Goal: Task Accomplishment & Management: Use online tool/utility

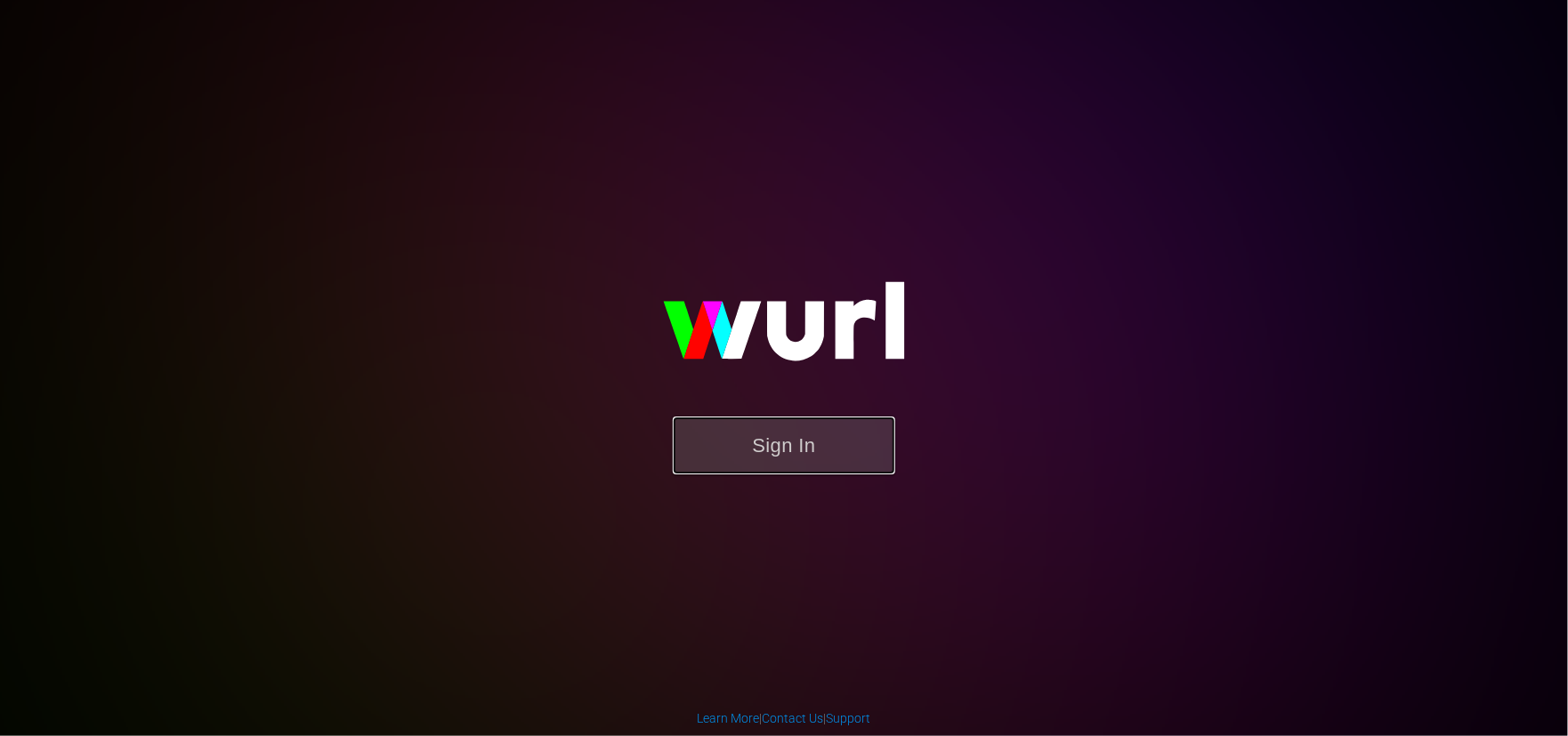
click at [822, 456] on button "Sign In" at bounding box center [784, 445] width 223 height 57
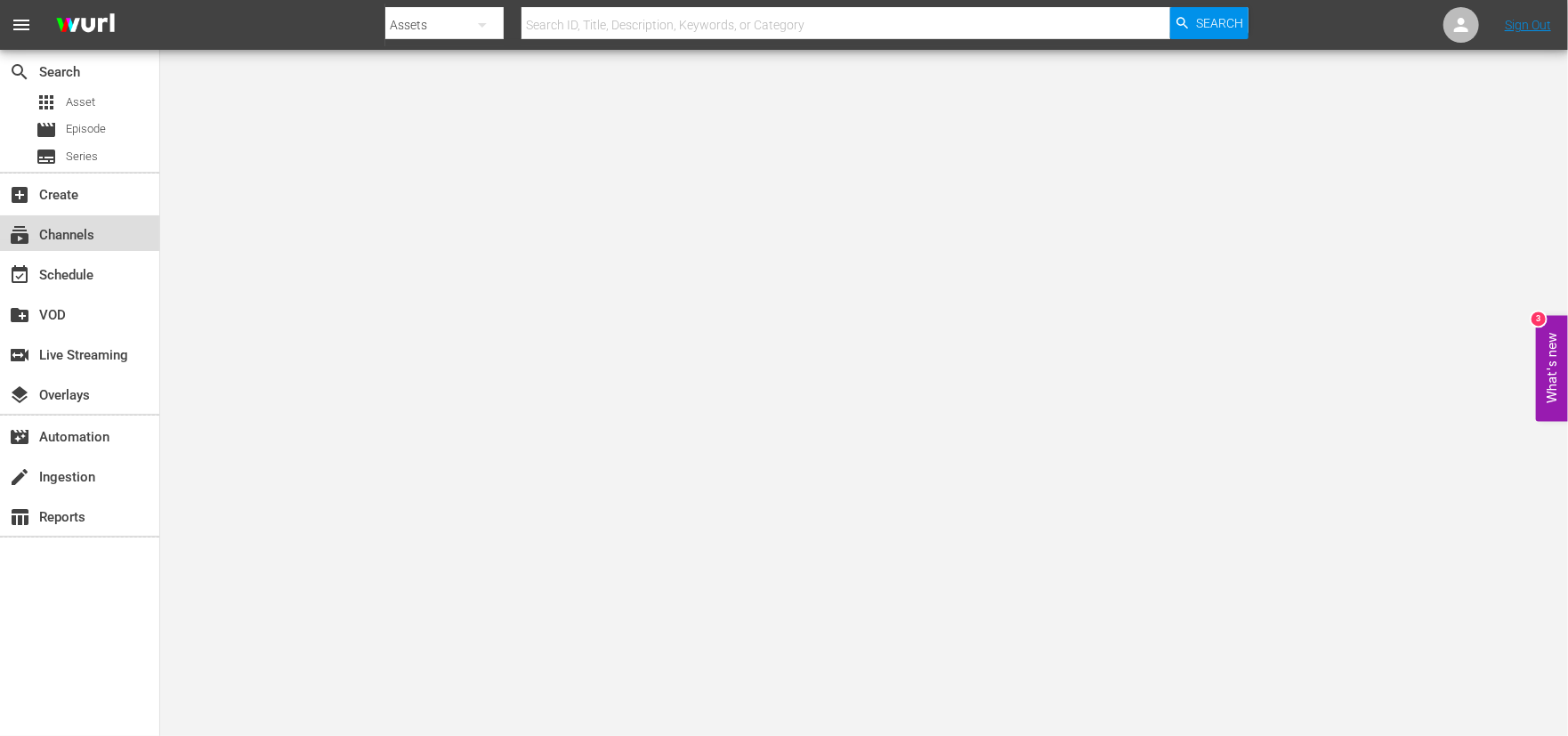
click at [60, 240] on div "subscriptions Channels" at bounding box center [50, 232] width 99 height 16
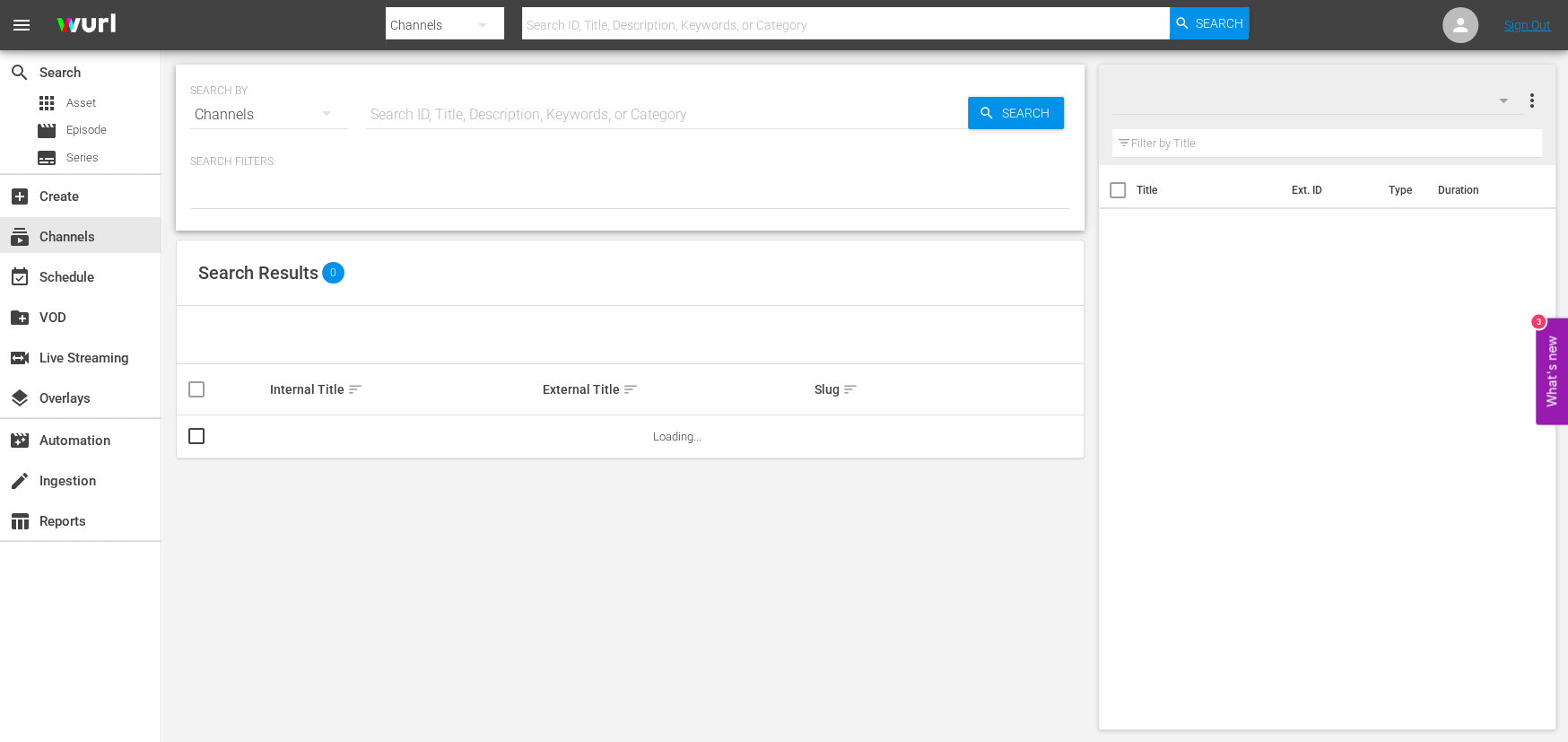
click at [408, 121] on input "text" at bounding box center [667, 115] width 602 height 43
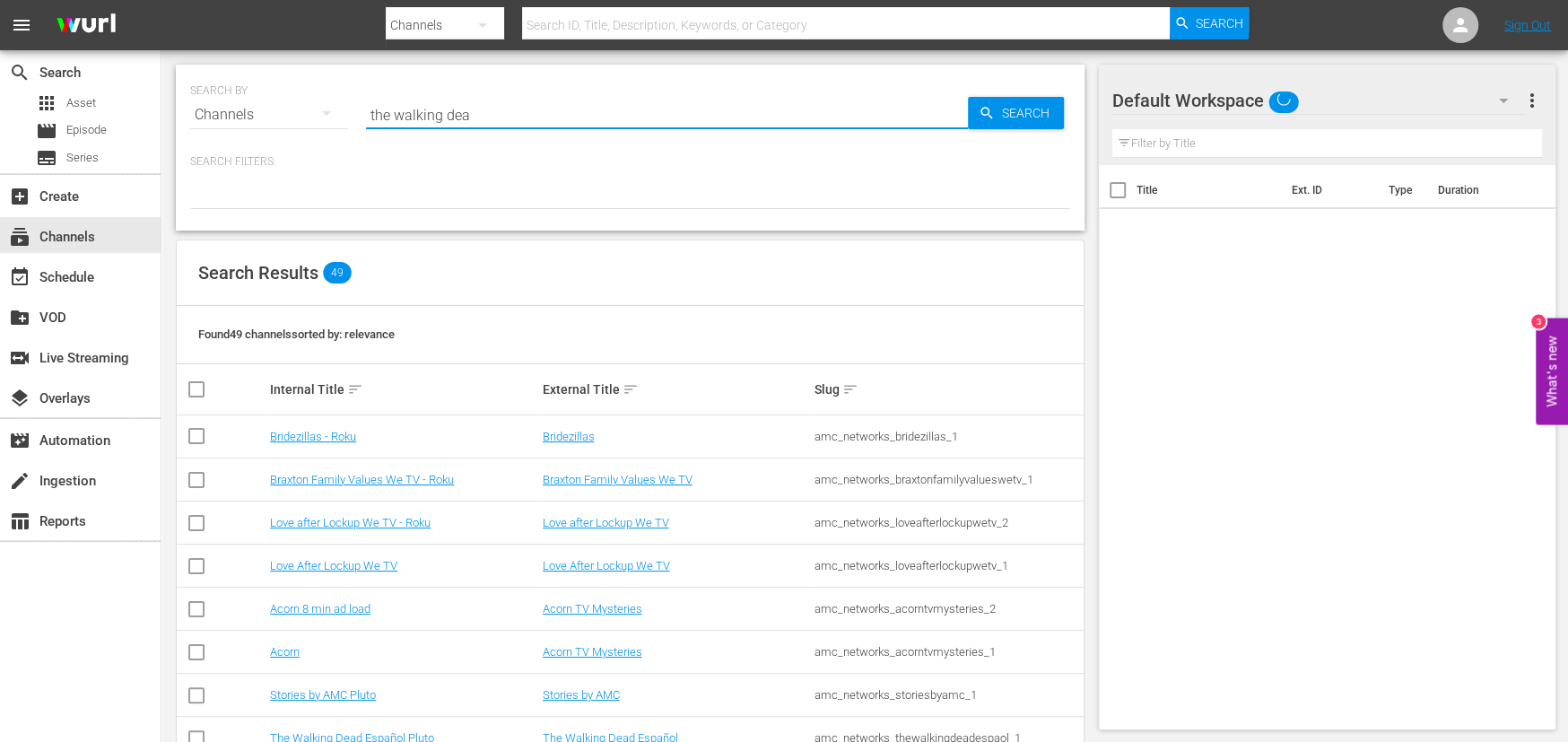
type input "the walking dead"
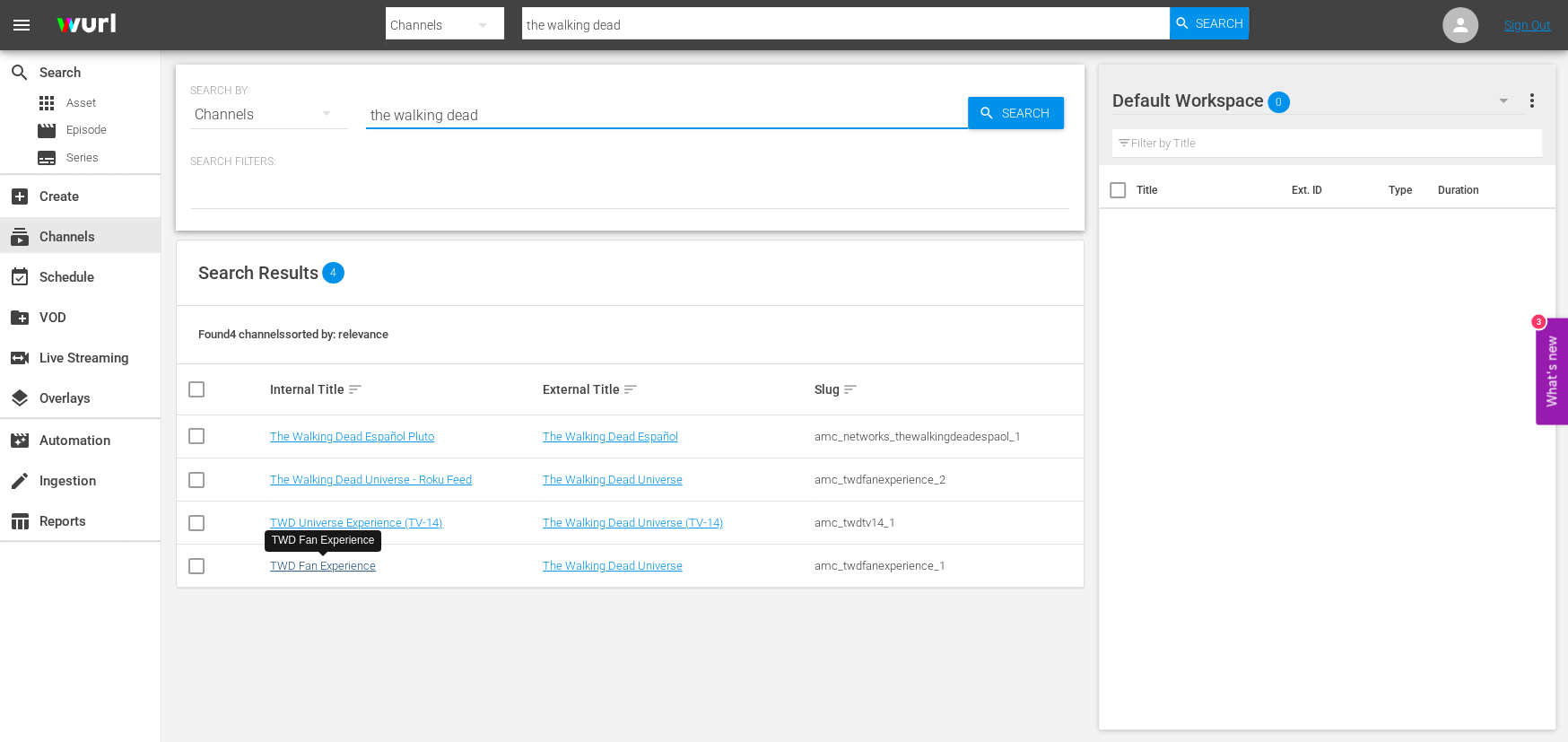
type input "the walking dead"
click at [325, 569] on link "TWD Fan Experience" at bounding box center [323, 566] width 106 height 14
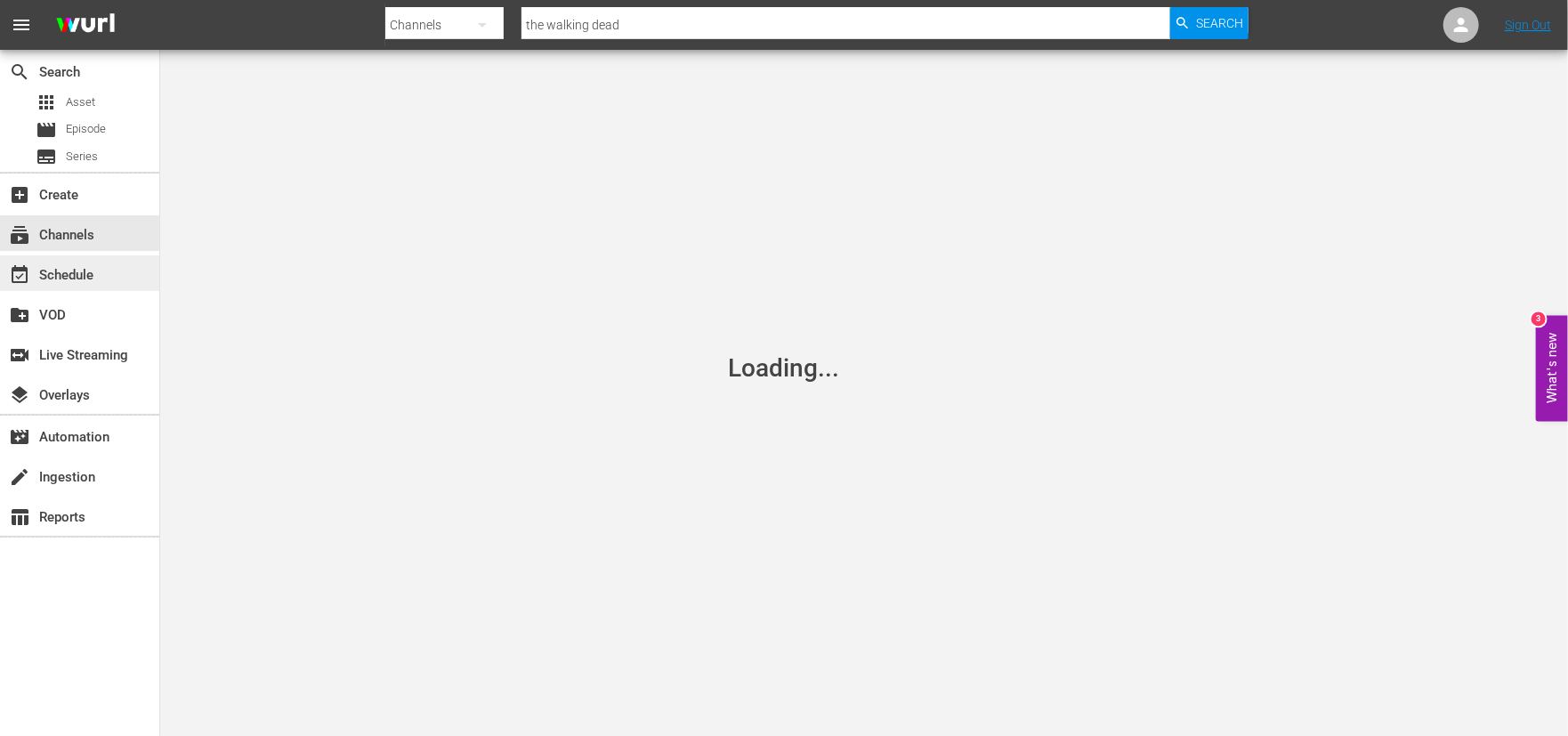
click at [76, 275] on div "event_available Schedule" at bounding box center [50, 273] width 99 height 16
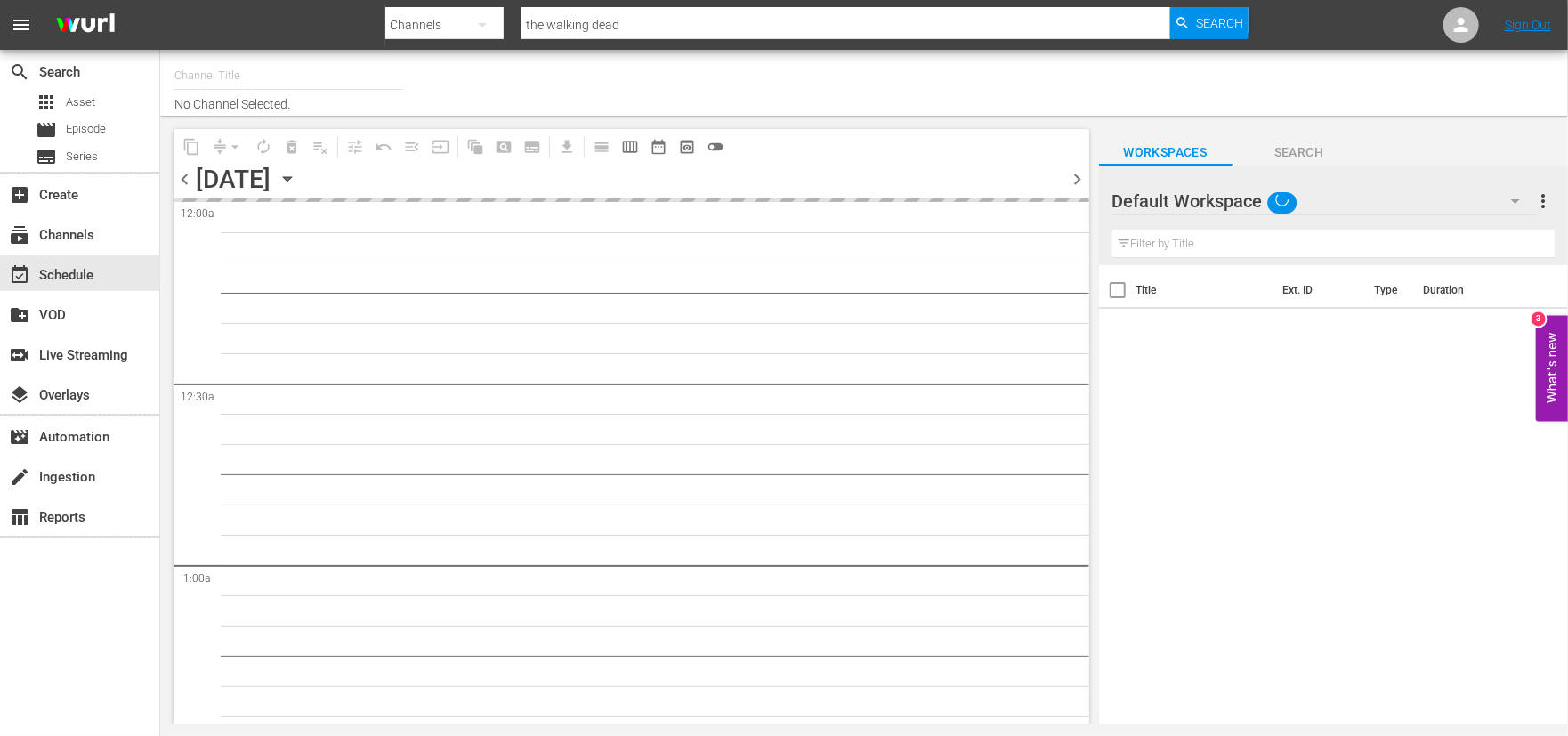
type input "TWD Fan Experience (565)"
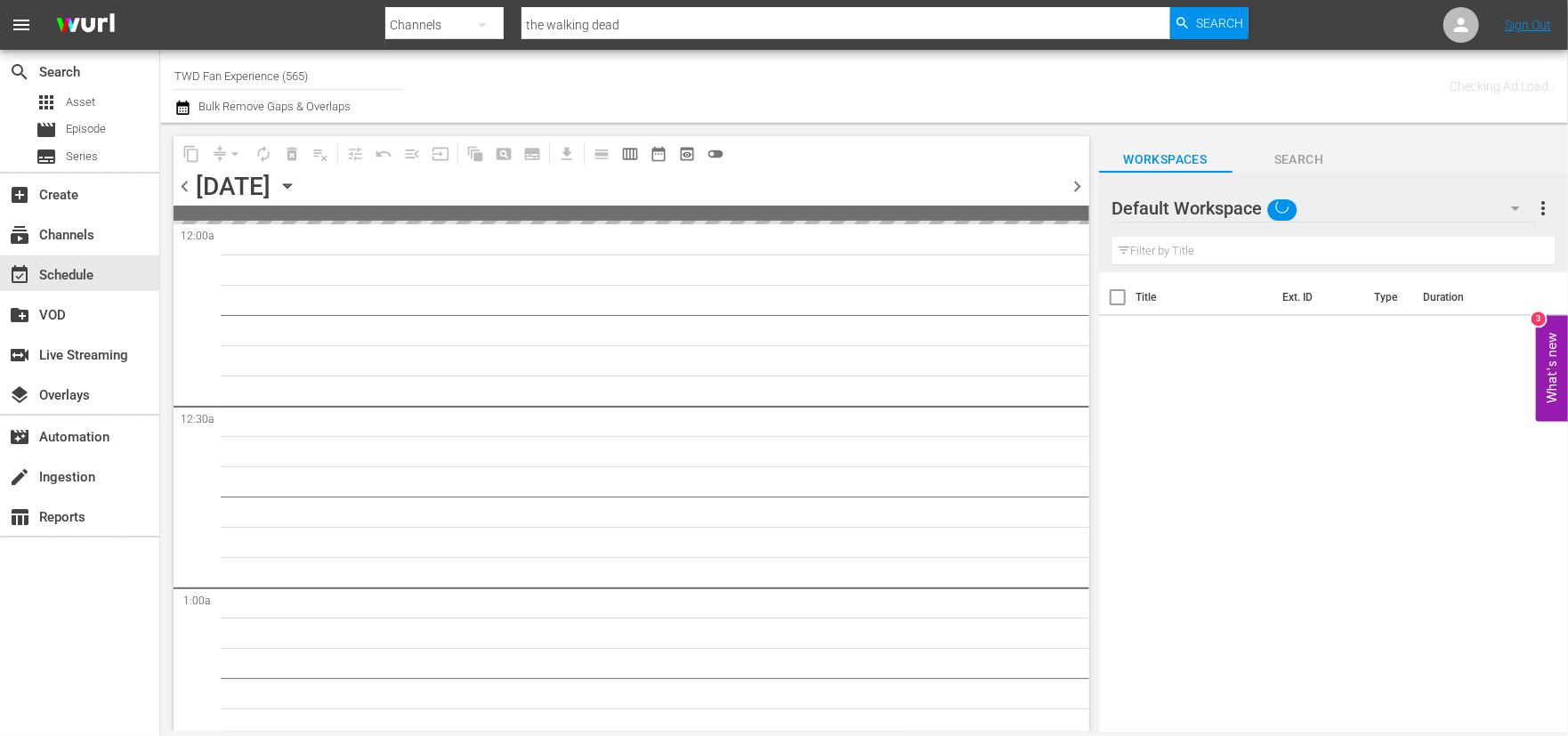
click at [232, 180] on div "[DATE]" at bounding box center [233, 186] width 75 height 29
click at [187, 185] on span "chevron_left" at bounding box center [184, 186] width 22 height 22
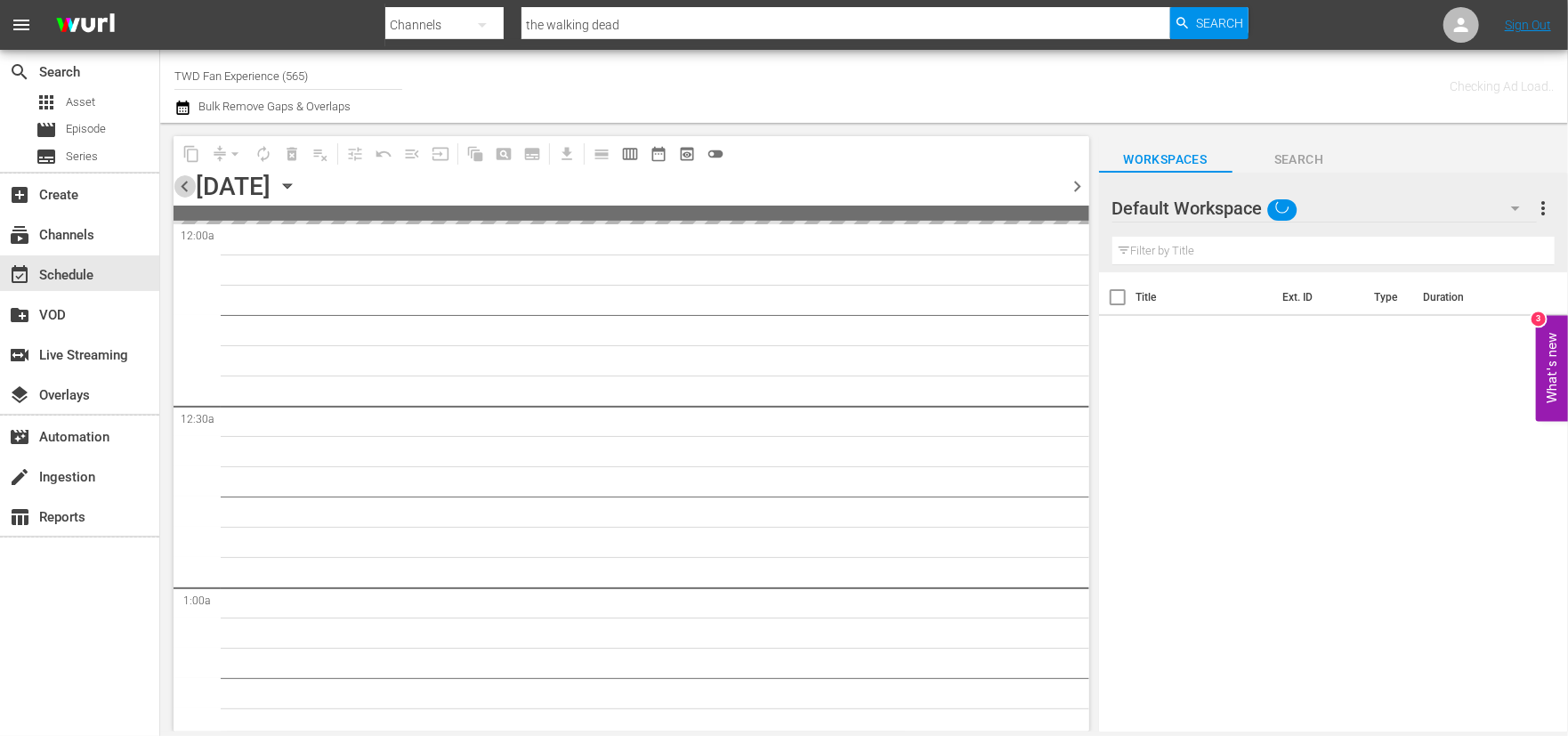
click at [187, 185] on span "chevron_left" at bounding box center [184, 186] width 22 height 22
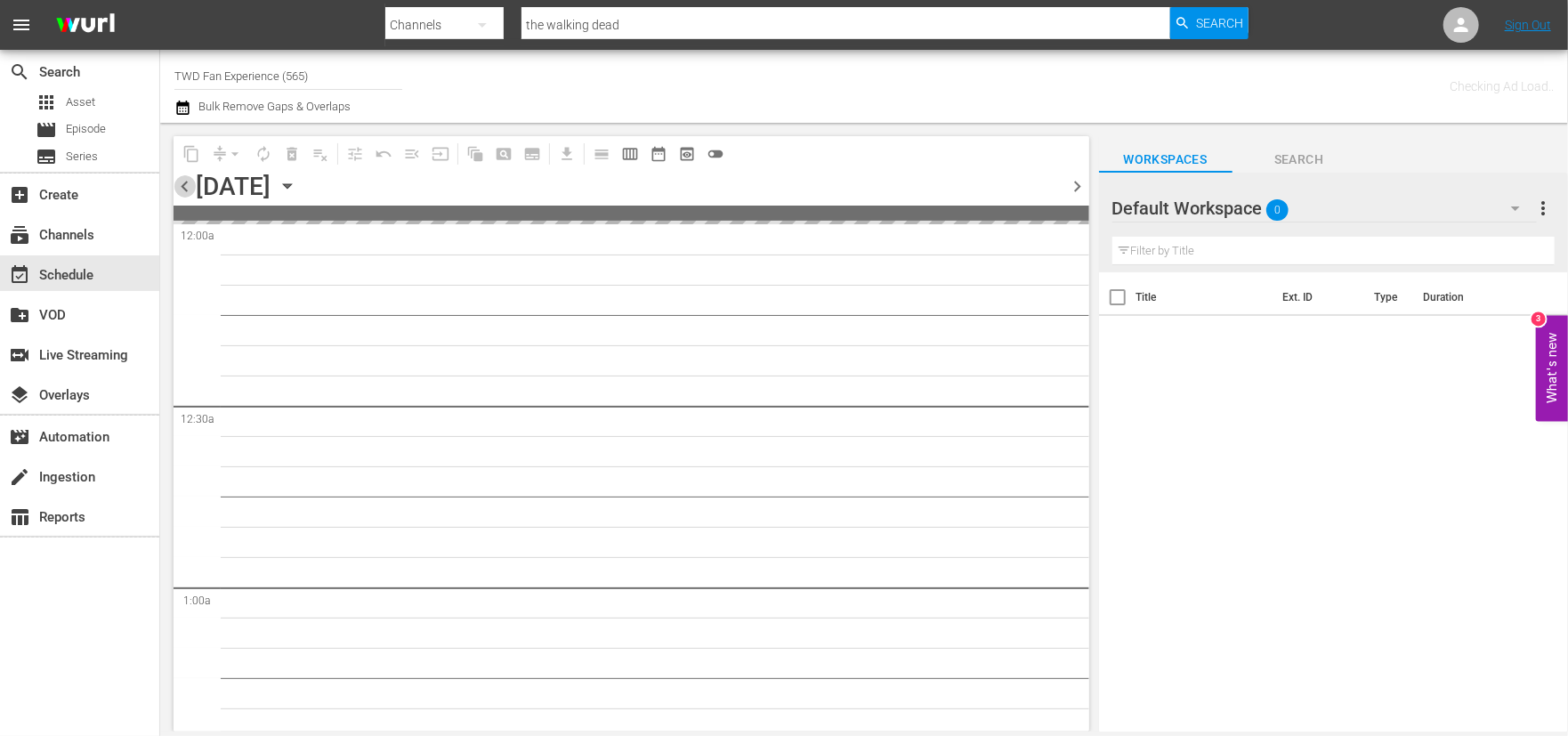
click at [187, 185] on span "chevron_left" at bounding box center [184, 186] width 22 height 22
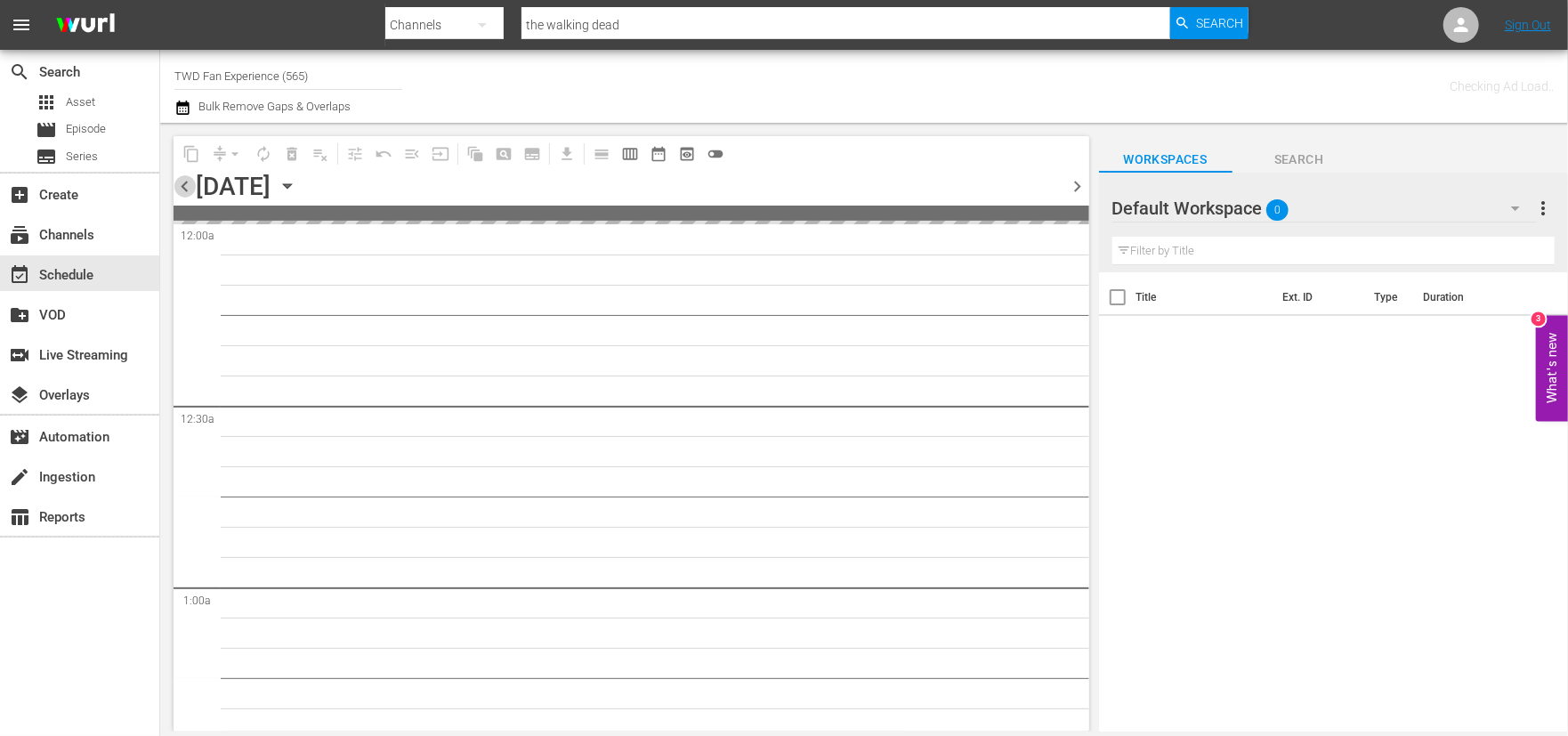
click at [187, 185] on span "chevron_left" at bounding box center [184, 186] width 22 height 22
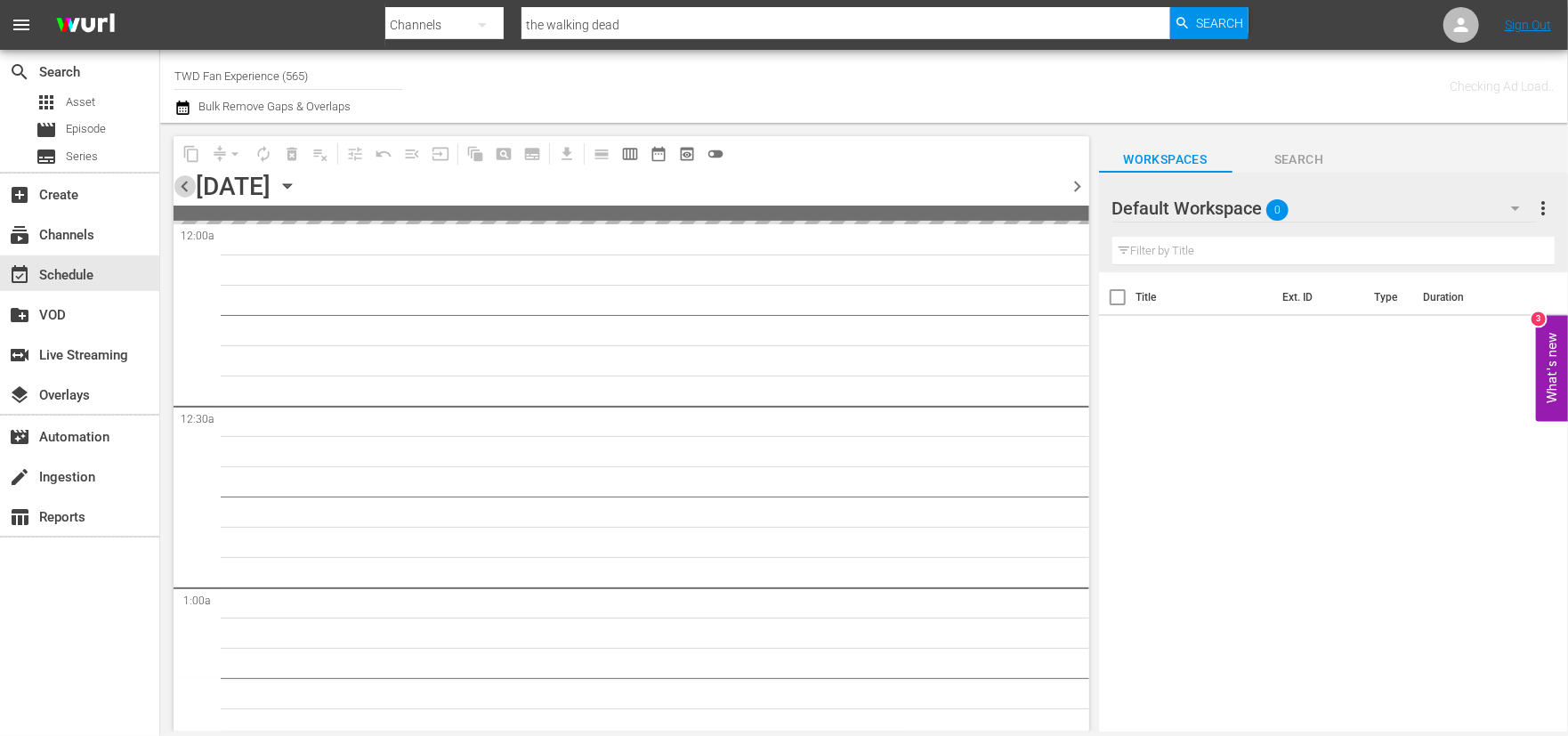
click at [187, 185] on span "chevron_left" at bounding box center [184, 186] width 22 height 22
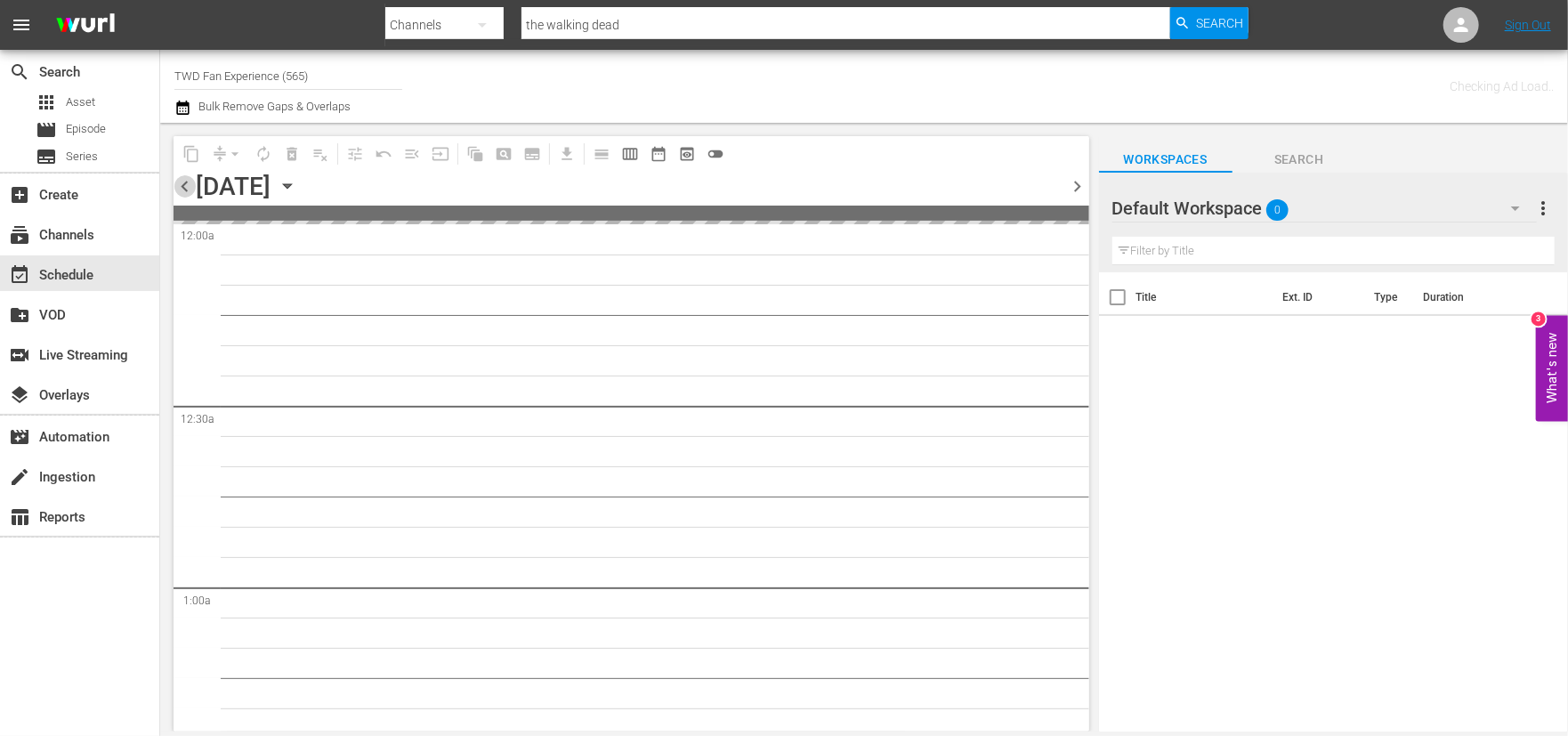
click at [187, 185] on span "chevron_left" at bounding box center [184, 186] width 22 height 22
click at [82, 509] on div "table_chart Reports" at bounding box center [50, 514] width 99 height 16
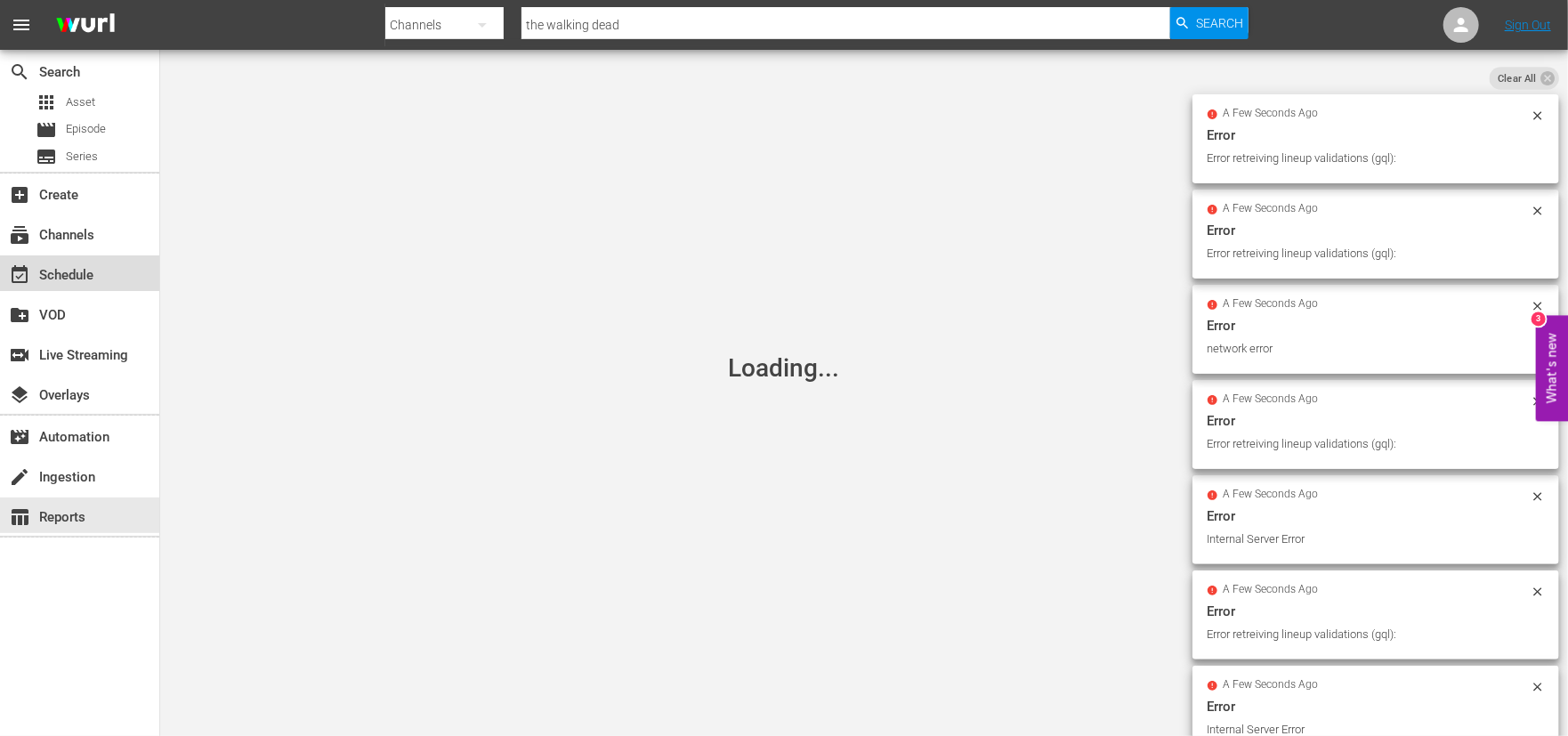
click at [75, 276] on div "event_available Schedule" at bounding box center [50, 273] width 99 height 16
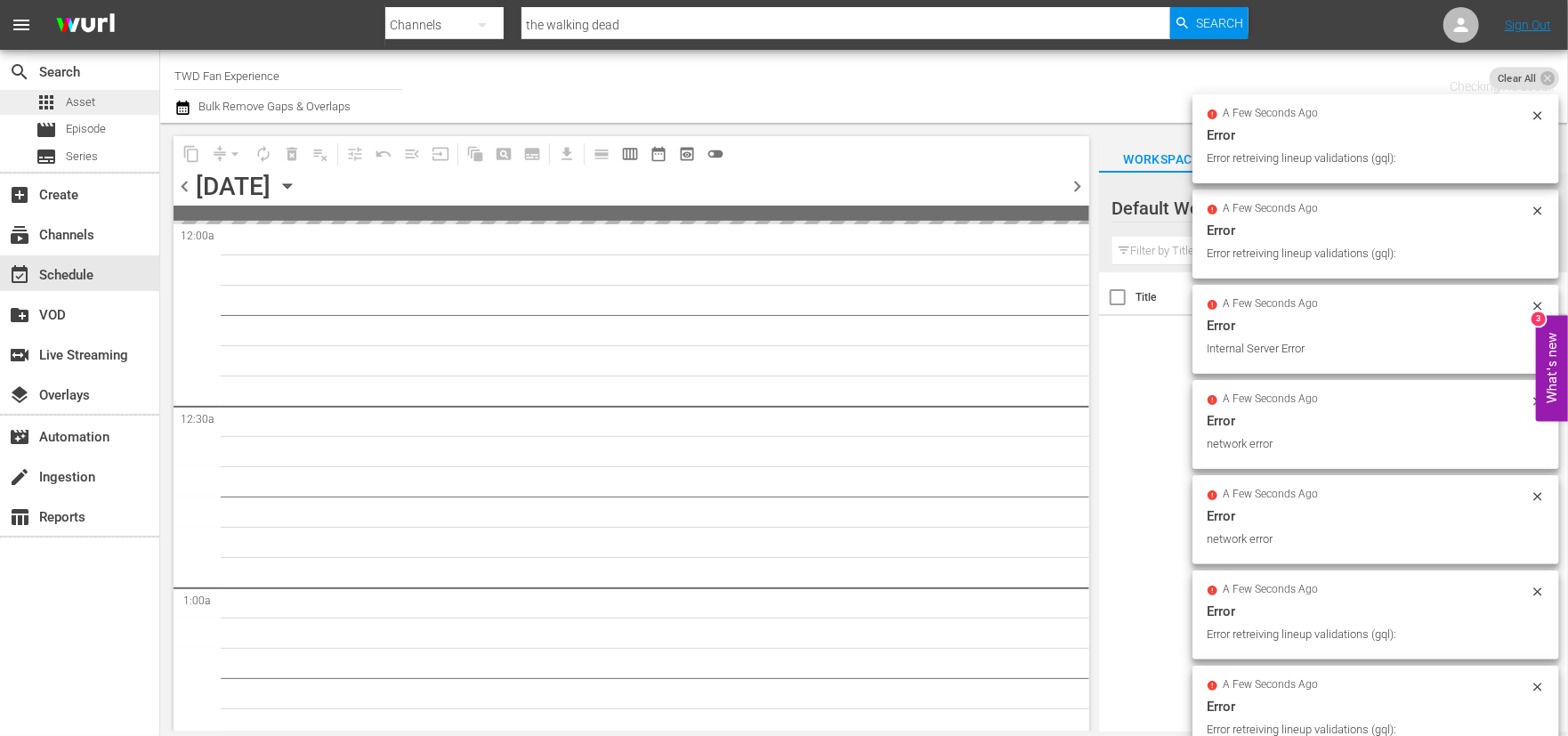
click at [78, 99] on span "Asset" at bounding box center [81, 102] width 29 height 18
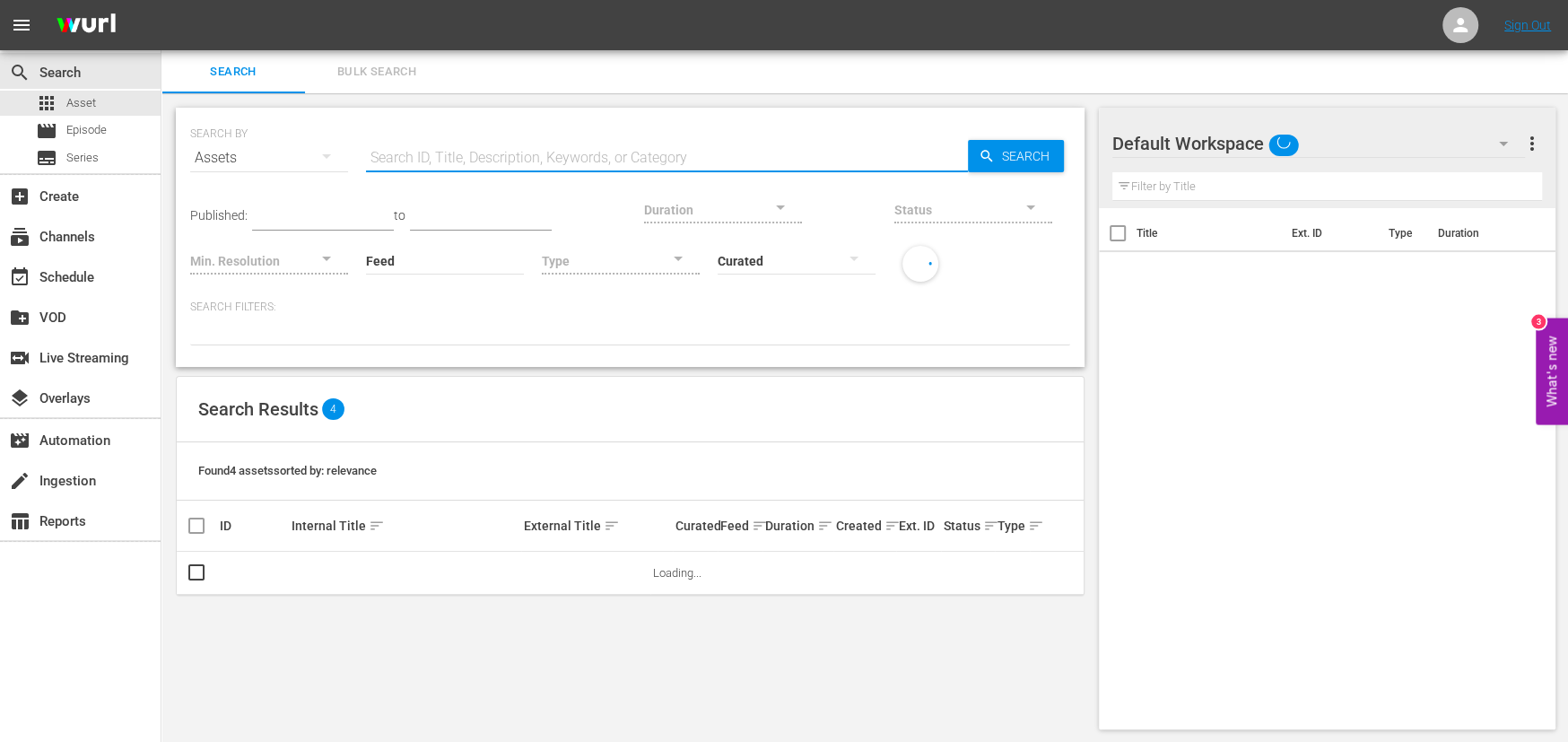
click at [614, 153] on input "text" at bounding box center [667, 158] width 602 height 43
type input "bumper"
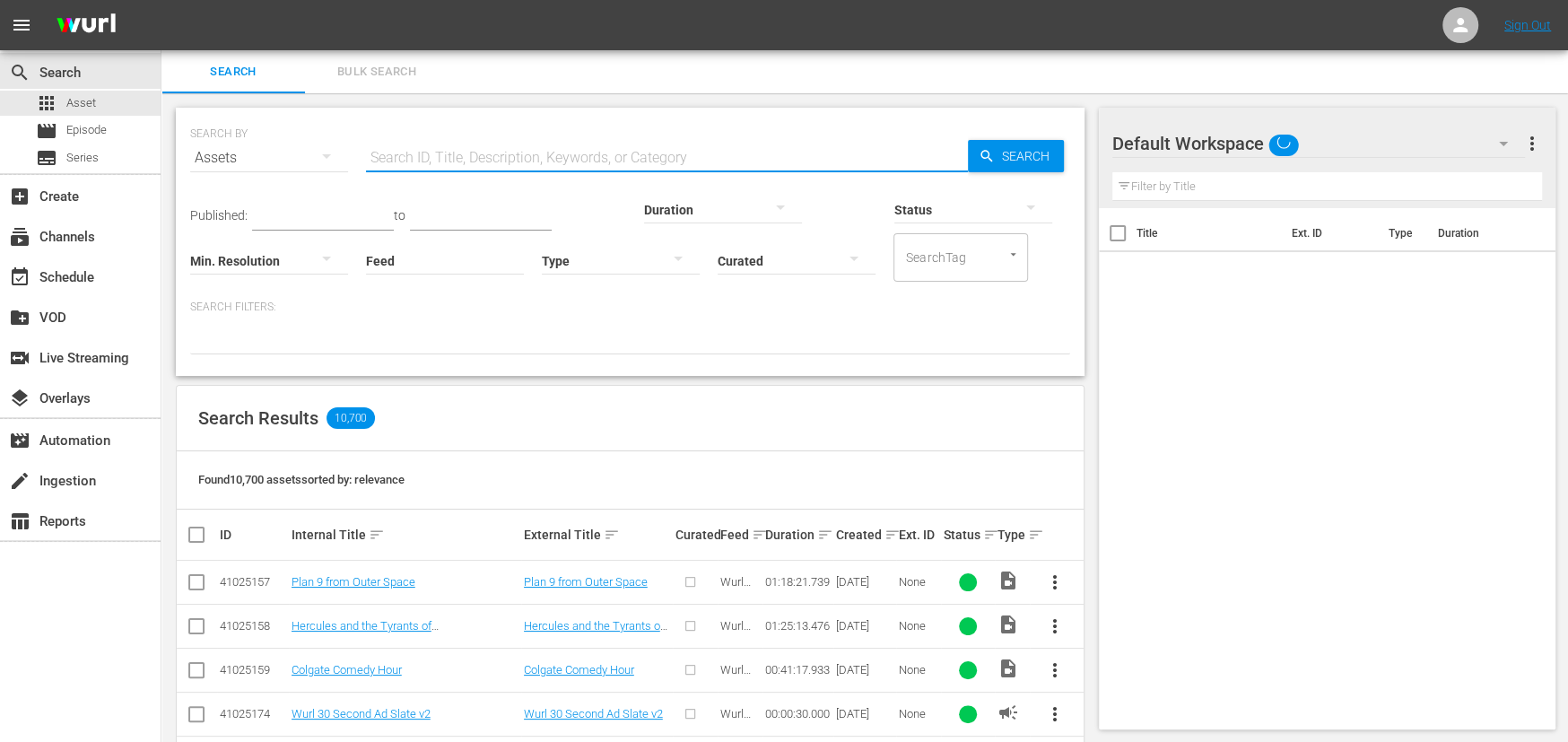
drag, startPoint x: 0, startPoint y: 0, endPoint x: 614, endPoint y: 153, distance: 632.8
click at [614, 153] on input "text" at bounding box center [667, 158] width 602 height 43
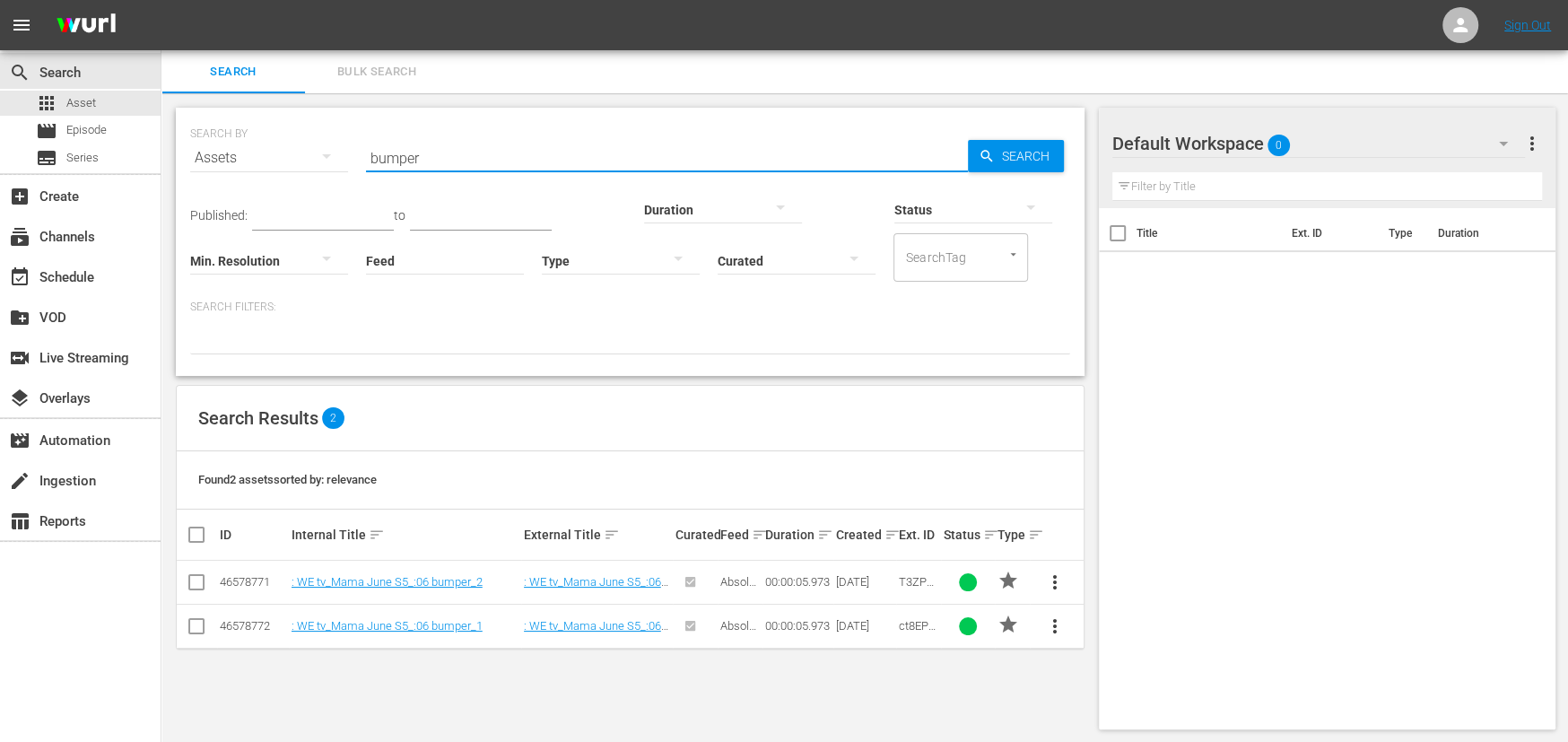
scroll to position [2, 0]
drag, startPoint x: 426, startPoint y: 152, endPoint x: 277, endPoint y: 120, distance: 152.4
click at [277, 120] on div "SEARCH BY Search By Assets Search ID, Title, Description, Keywords, or Category…" at bounding box center [630, 145] width 880 height 65
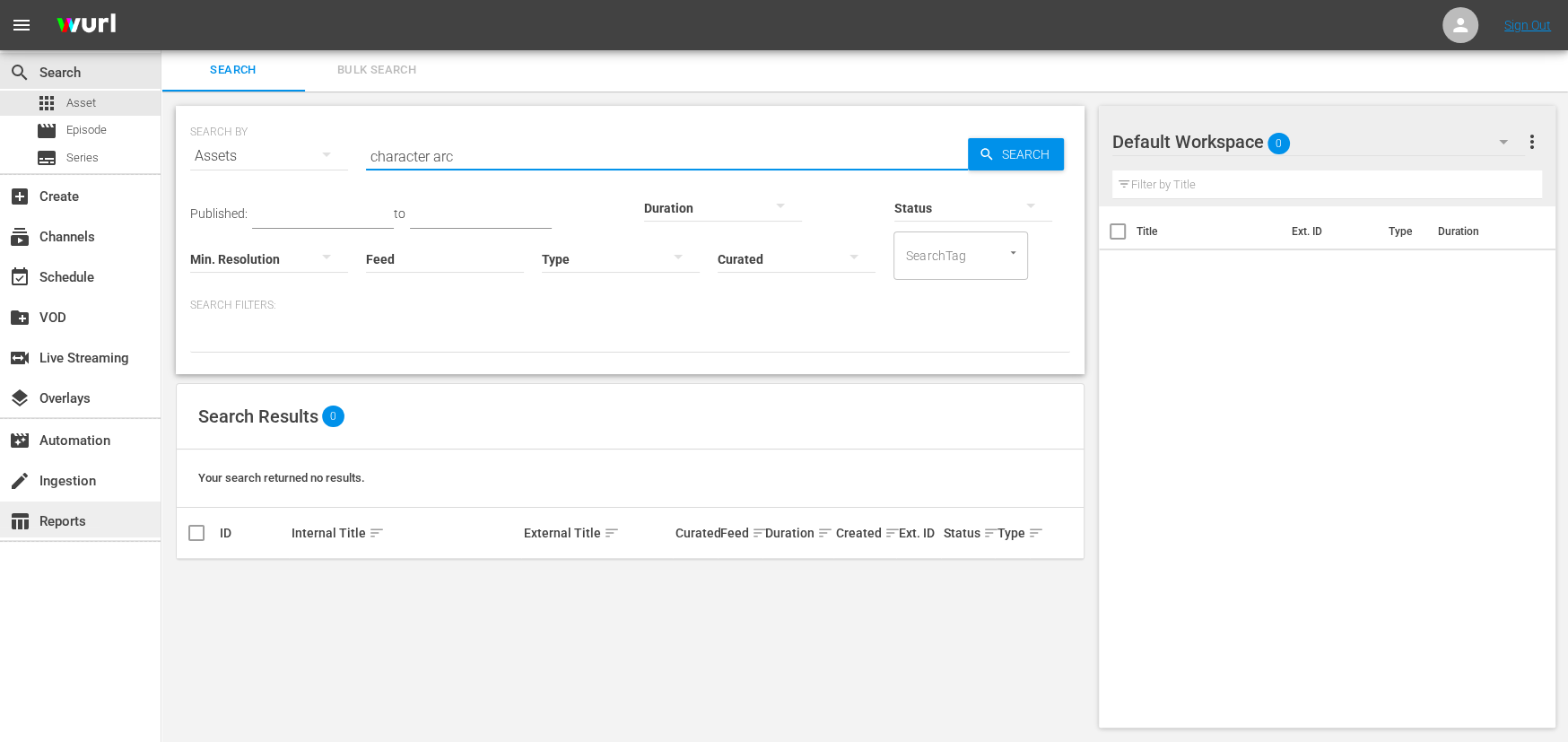
type input "character arc"
click at [57, 519] on div "table_chart Reports" at bounding box center [50, 518] width 100 height 16
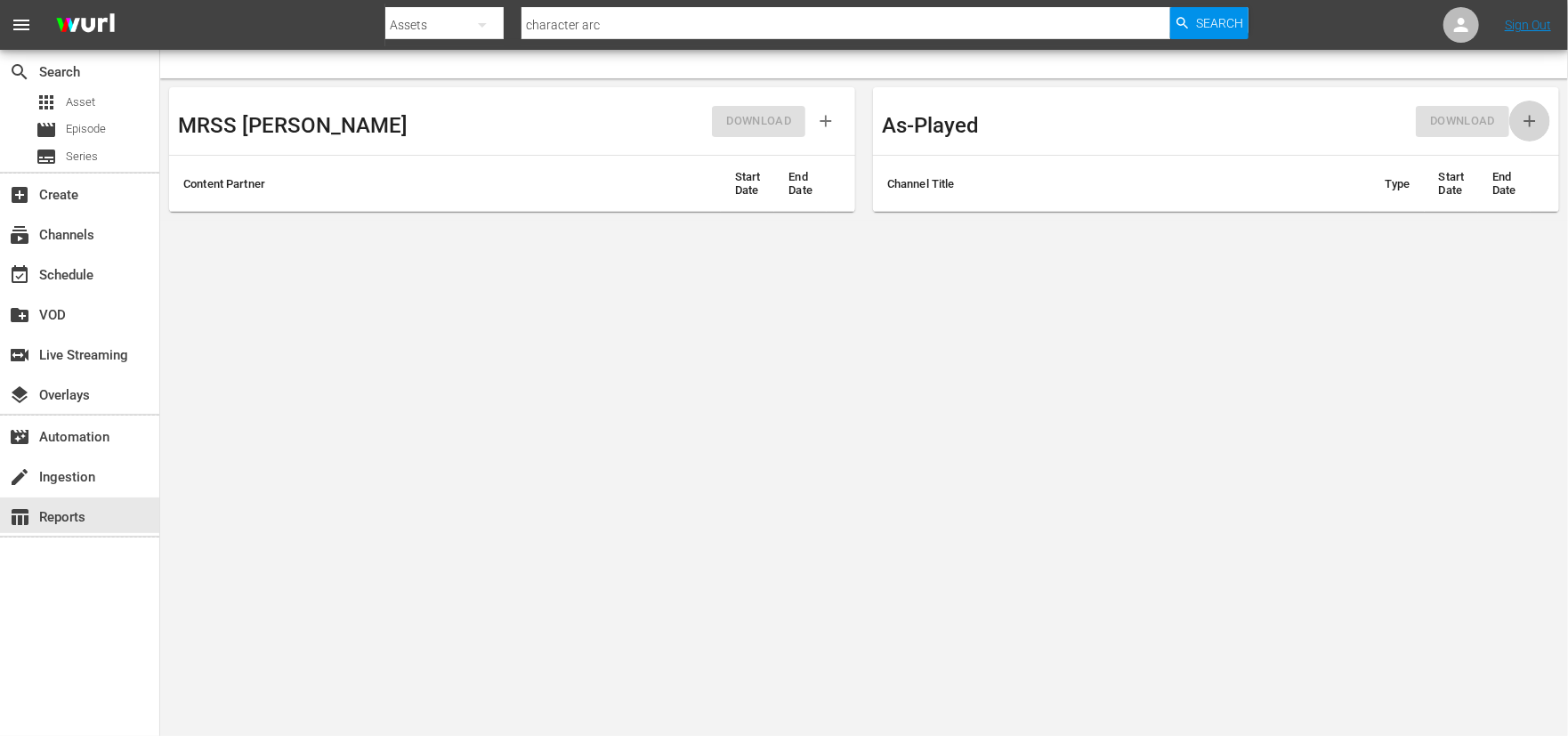
click at [1532, 119] on icon "button" at bounding box center [1530, 121] width 19 height 19
click at [938, 193] on th "Channel Title" at bounding box center [1121, 184] width 497 height 56
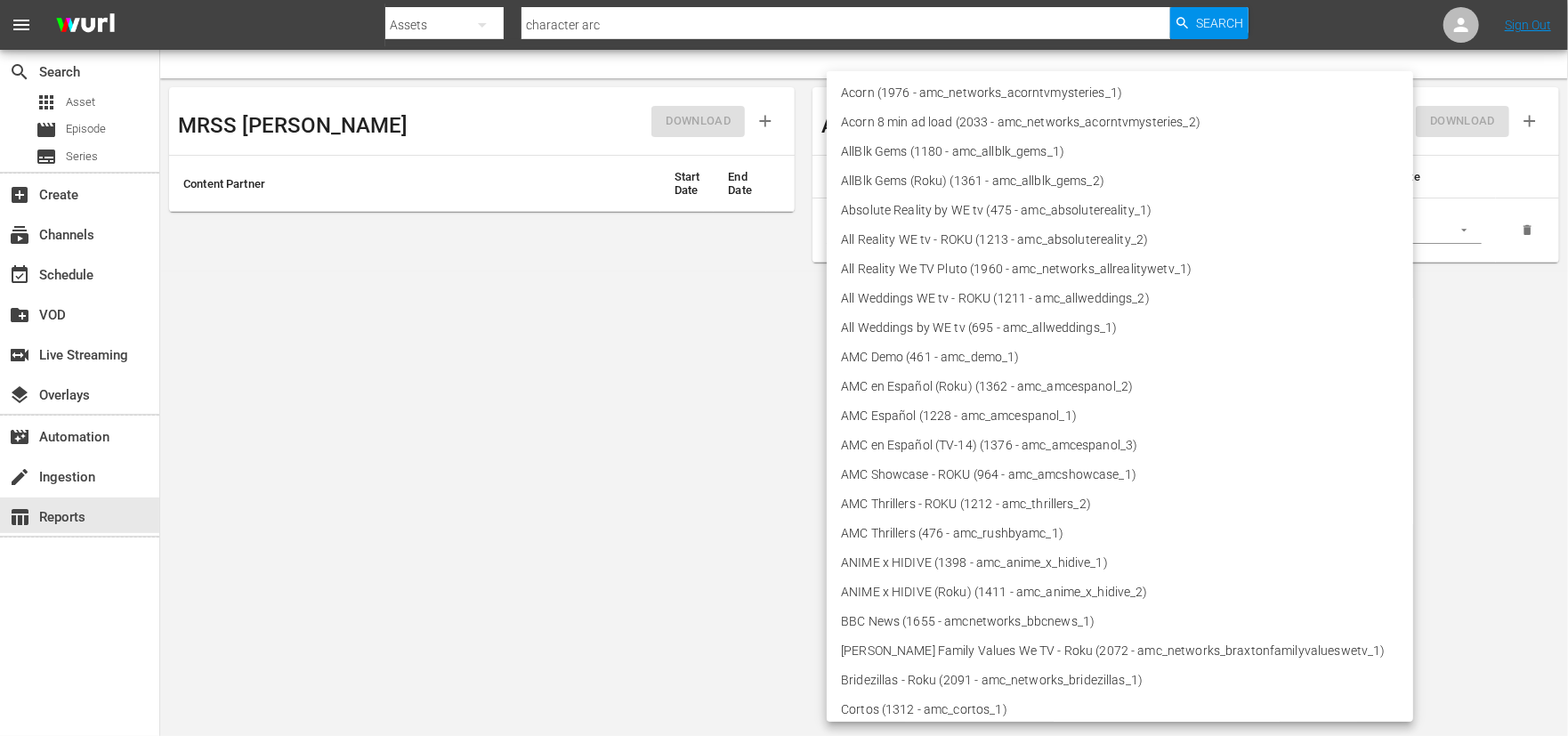
click at [1001, 229] on body "menu Search By Assets Search ID, Title, Description, Keywords, or Category char…" at bounding box center [784, 368] width 1568 height 736
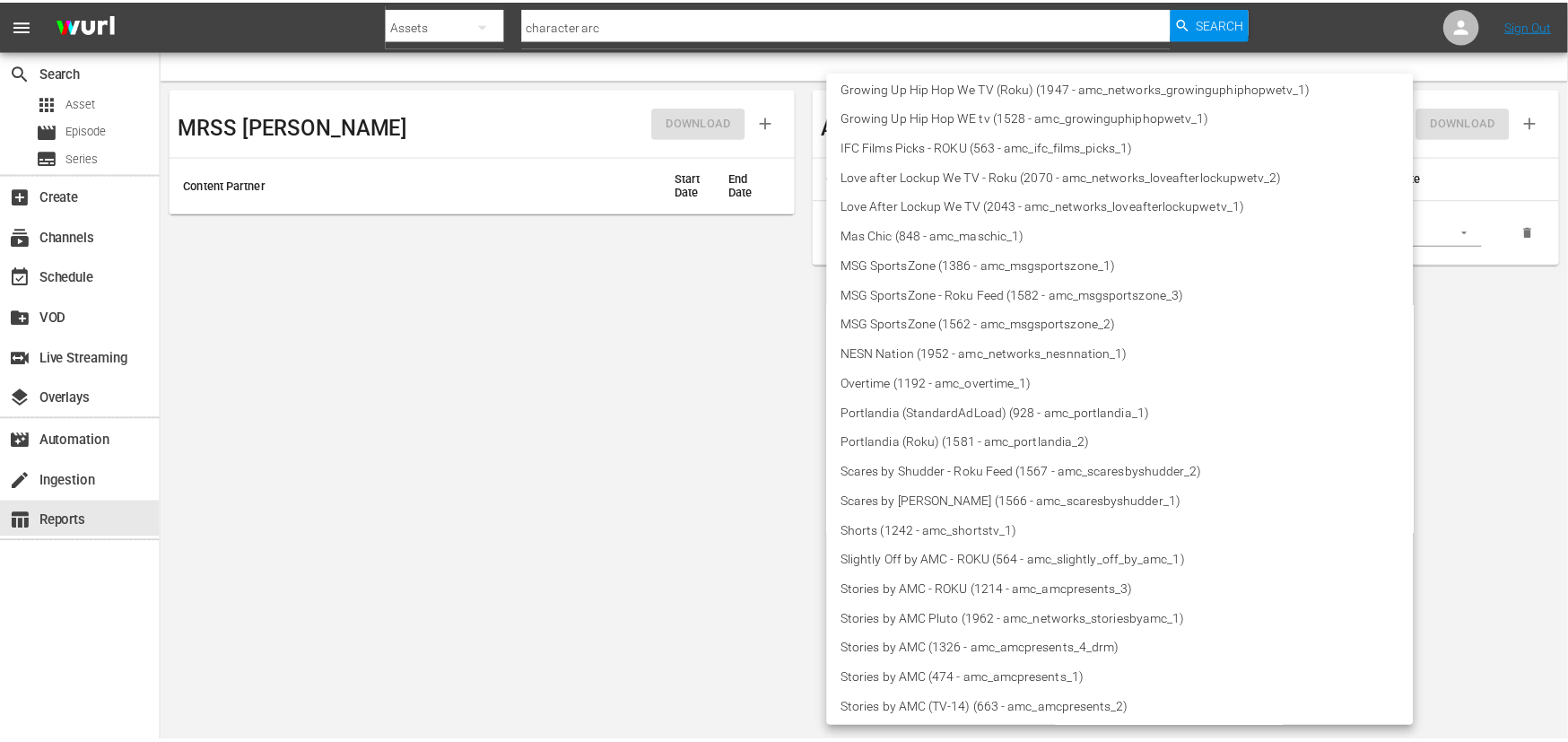
scroll to position [808, 0]
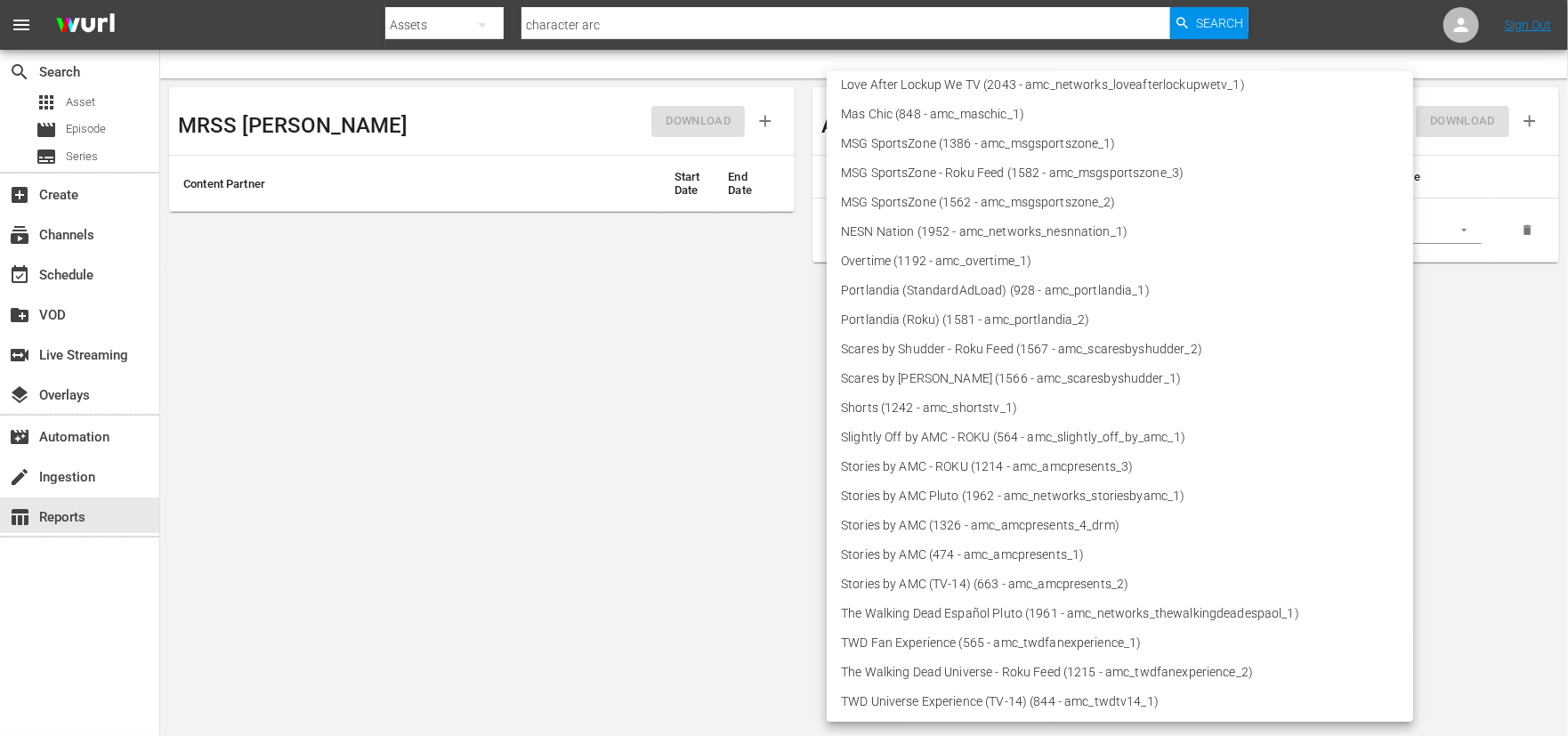
drag, startPoint x: 1082, startPoint y: 702, endPoint x: 1051, endPoint y: 649, distance: 61.4
click at [1051, 644] on li "TWD Fan Experience (565 - amc_twdfanexperience_1)" at bounding box center [1119, 644] width 587 height 29
type input "565"
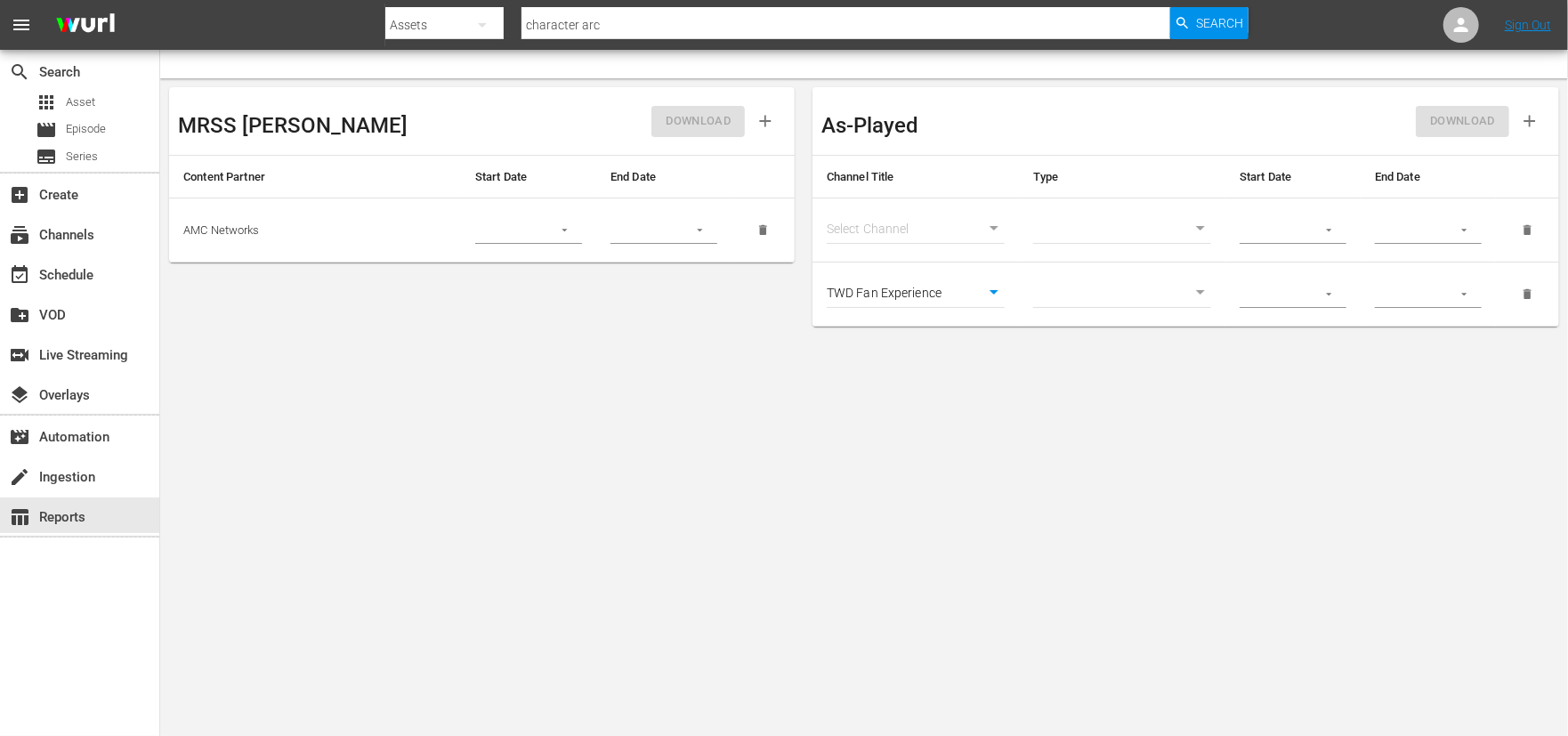
click at [1335, 293] on icon "button" at bounding box center [1330, 294] width 14 height 14
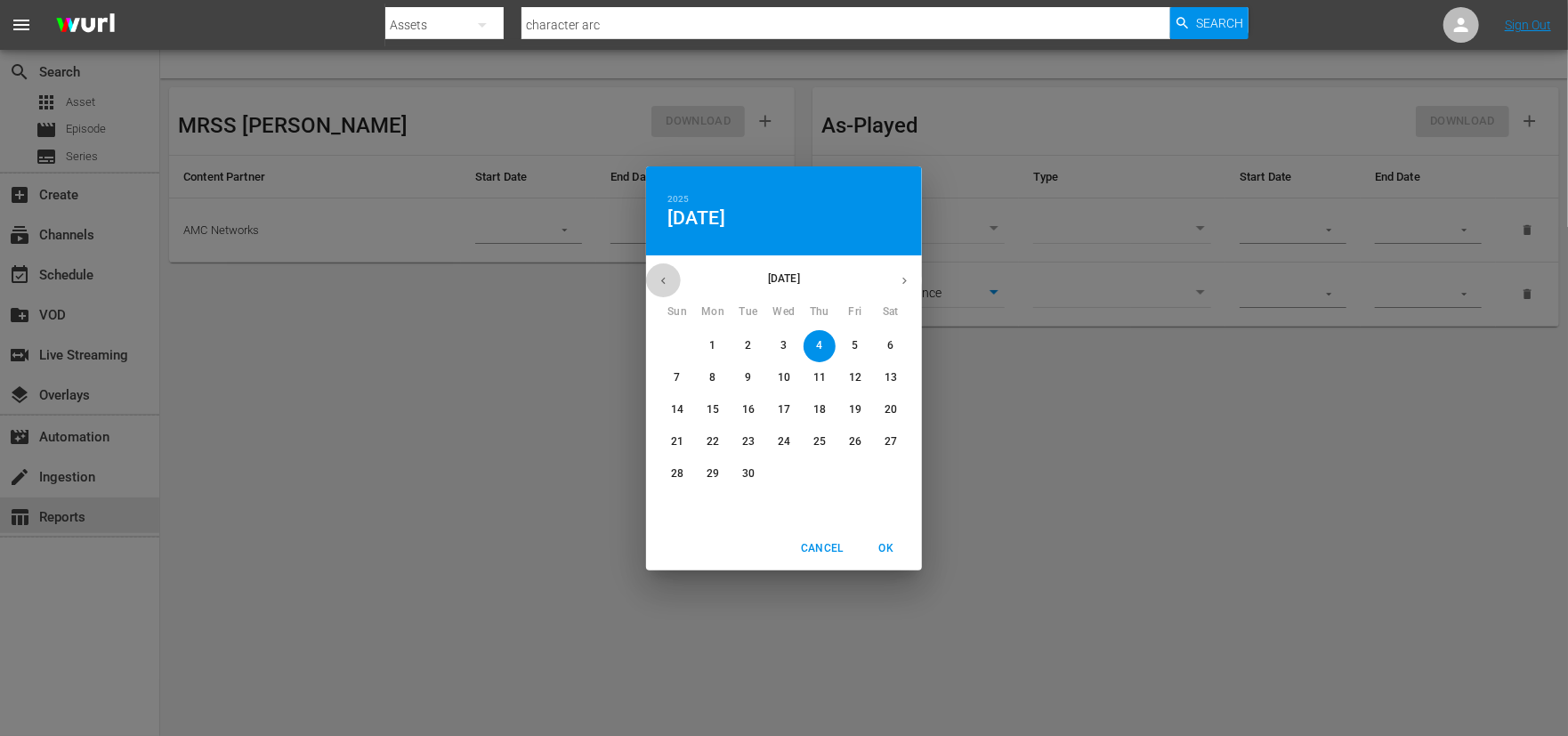
click at [667, 280] on icon "button" at bounding box center [664, 281] width 14 height 14
click at [667, 280] on div "June 2025 July 2025 August 2025" at bounding box center [784, 281] width 275 height 35
click at [667, 280] on div "June 2025 July 2025" at bounding box center [784, 281] width 275 height 35
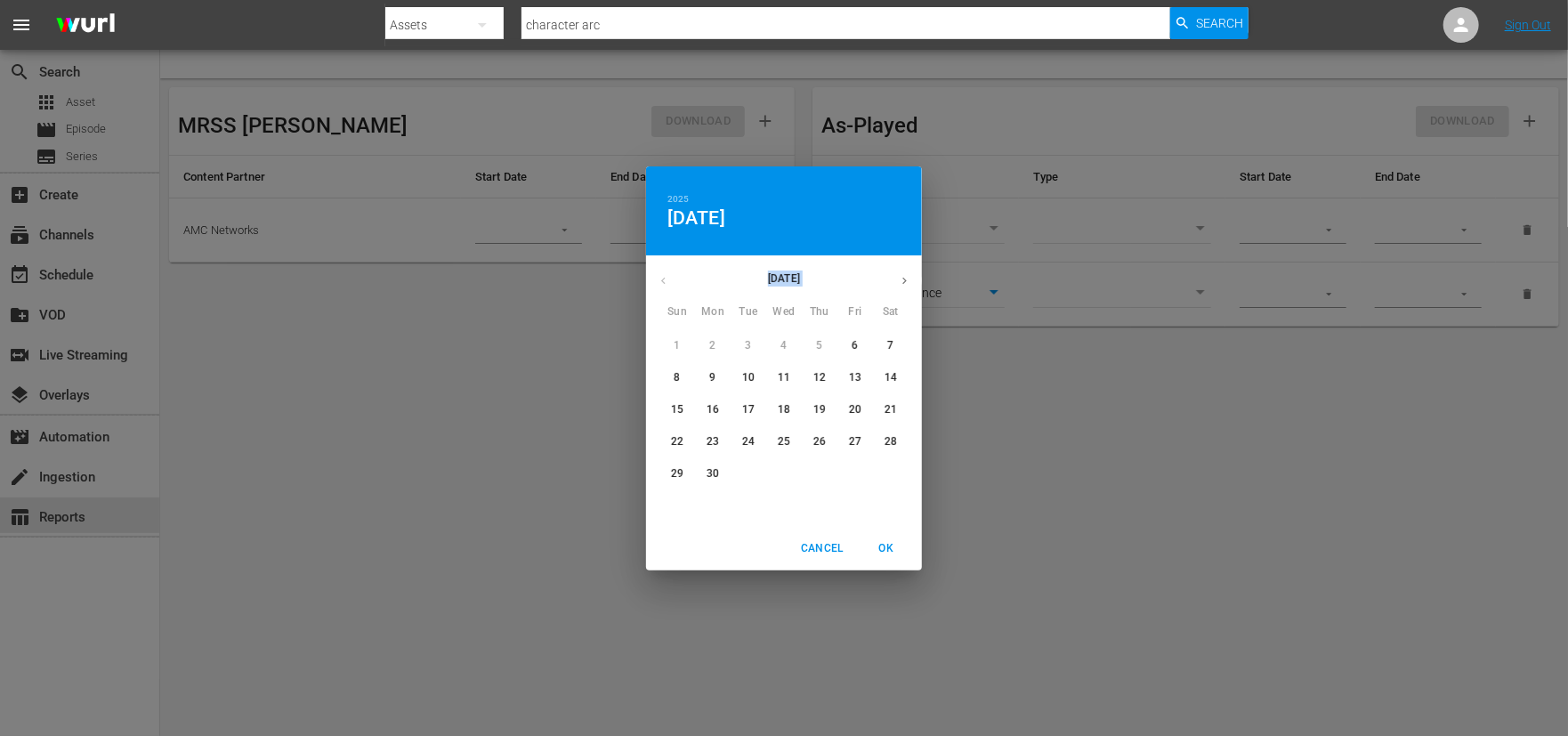
click at [667, 280] on div "June 2025 July 2025" at bounding box center [784, 281] width 275 height 35
click at [667, 280] on div "June 2025" at bounding box center [784, 281] width 275 height 35
click at [659, 277] on div "June 2025" at bounding box center [784, 281] width 275 height 35
click at [661, 277] on div "June 2025" at bounding box center [784, 281] width 275 height 35
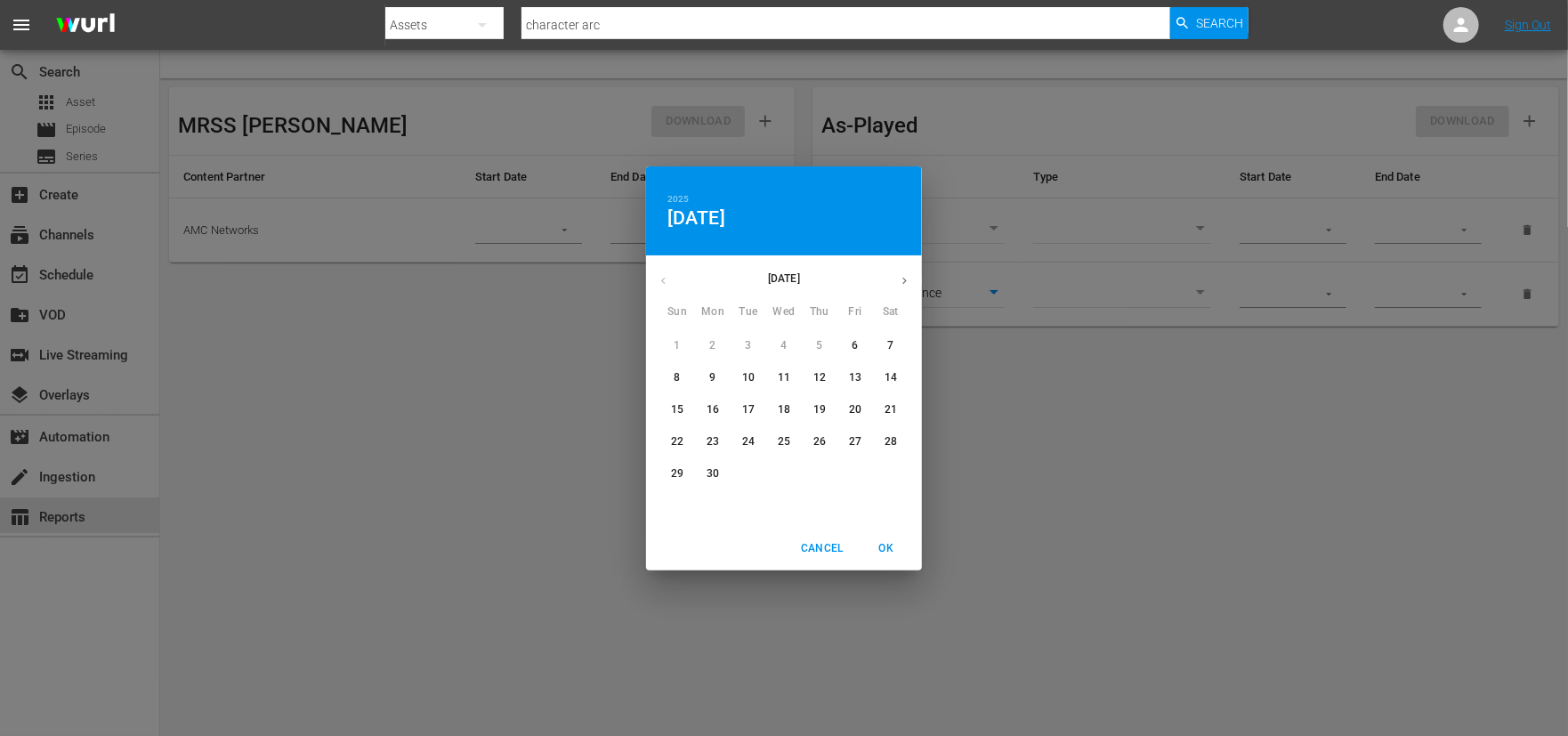
click at [582, 368] on div "2025 Thu, Sep 4 June 2025 Sun Mon Tue Wed Thu Fri Sat 1 2 3 4 5 6 7 8 9 10 11 1…" at bounding box center [784, 368] width 1568 height 736
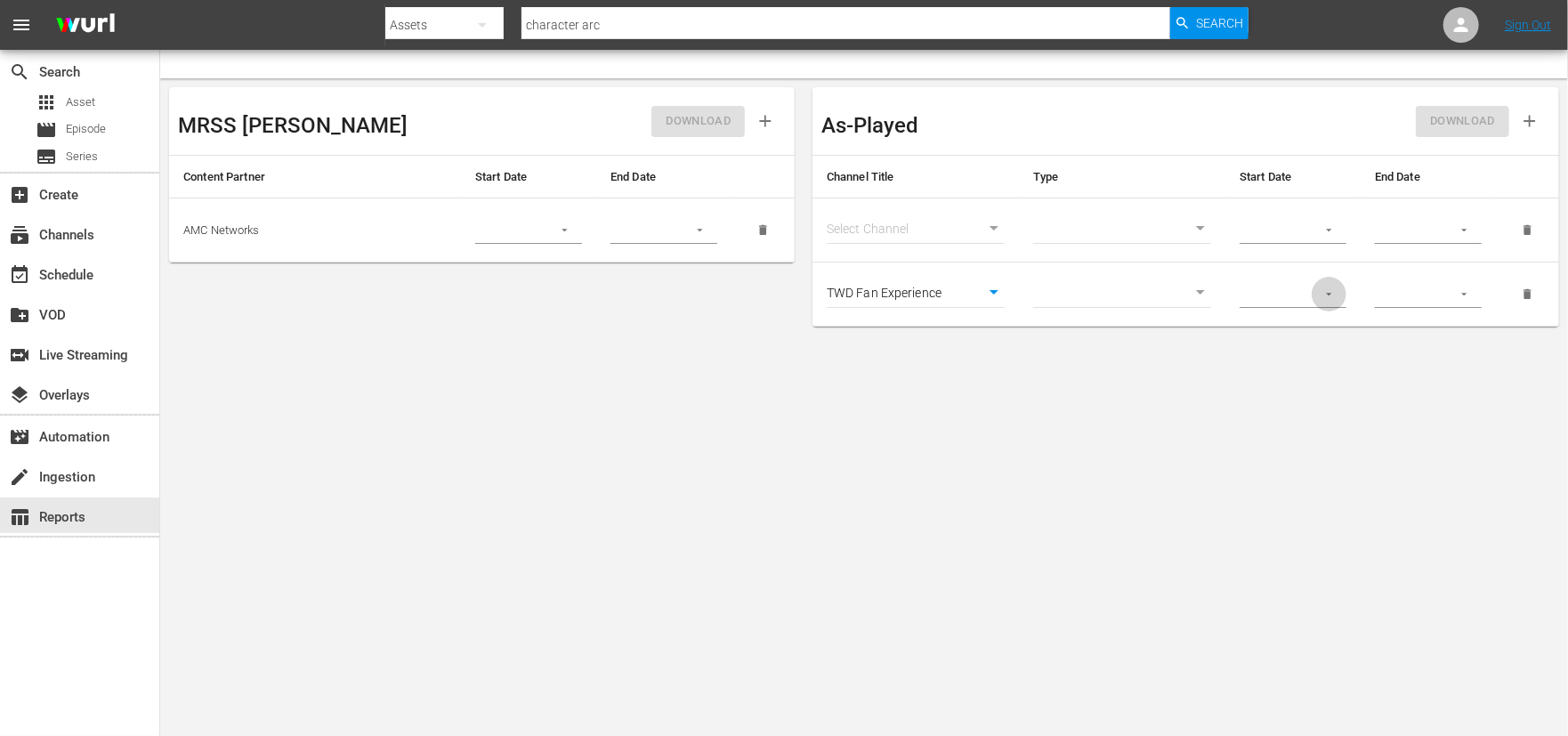
click at [1335, 302] on button "button" at bounding box center [1330, 294] width 35 height 35
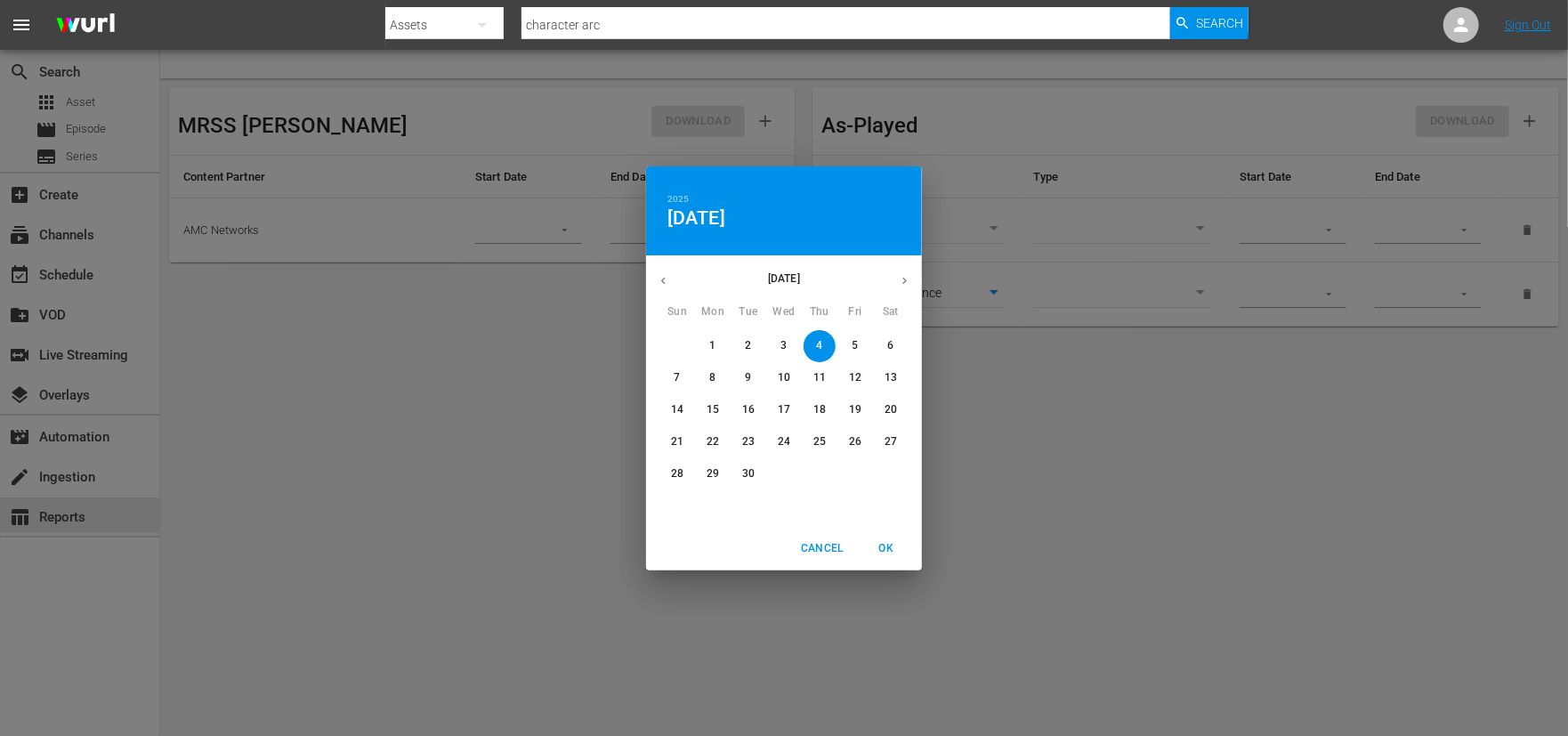
click at [795, 277] on p "September 2025" at bounding box center [784, 278] width 206 height 16
click at [664, 276] on icon "button" at bounding box center [664, 281] width 14 height 14
click at [664, 276] on div "June 2025 July 2025 August 2025" at bounding box center [784, 281] width 275 height 35
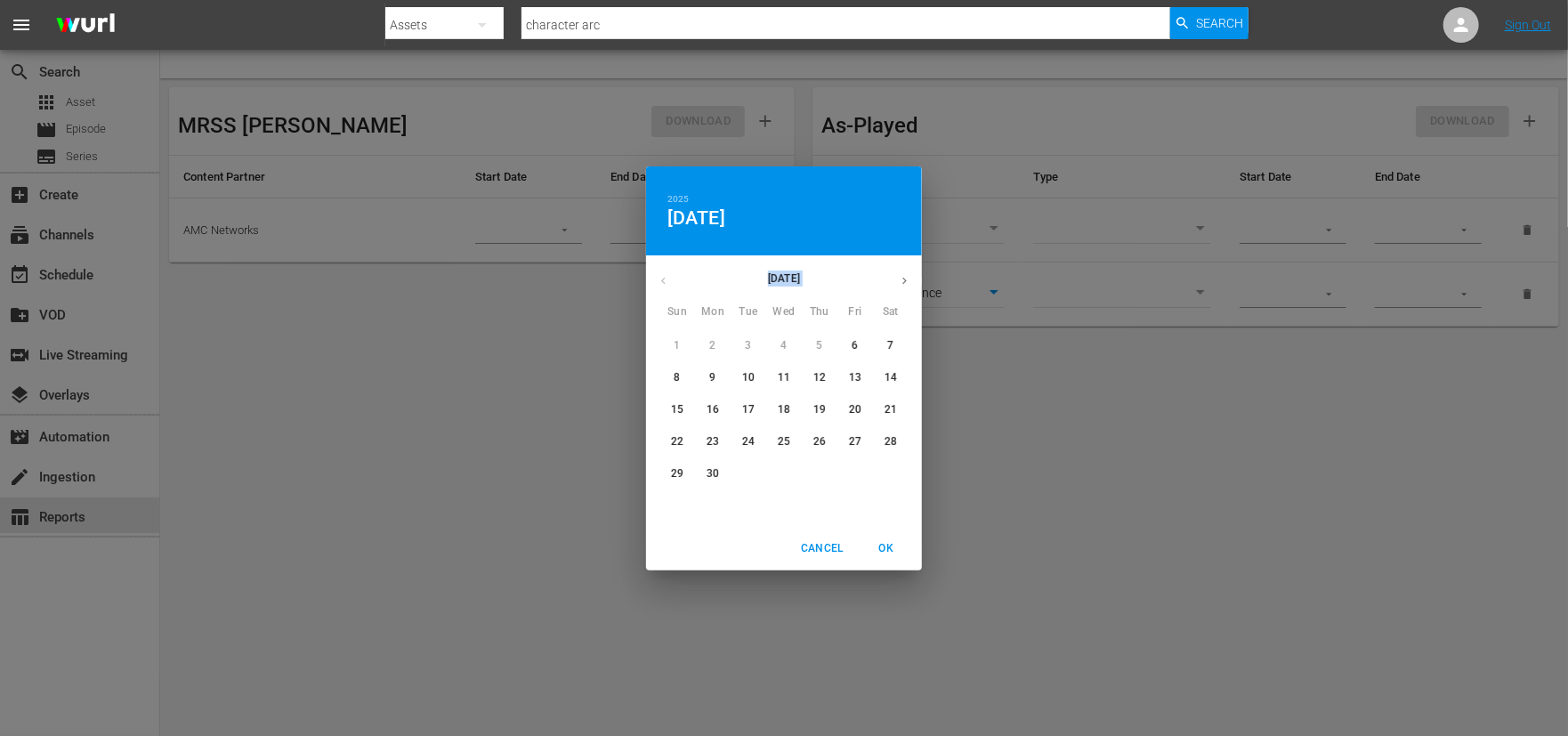
click at [664, 276] on div "June 2025 July 2025" at bounding box center [784, 281] width 275 height 35
click at [664, 276] on div "June 2025" at bounding box center [784, 281] width 275 height 35
click at [517, 316] on div "2025 Thu, Sep 4 June 2025 Sun Mon Tue Wed Thu Fri Sat 1 2 3 4 5 6 7 8 9 10 11 1…" at bounding box center [784, 368] width 1568 height 736
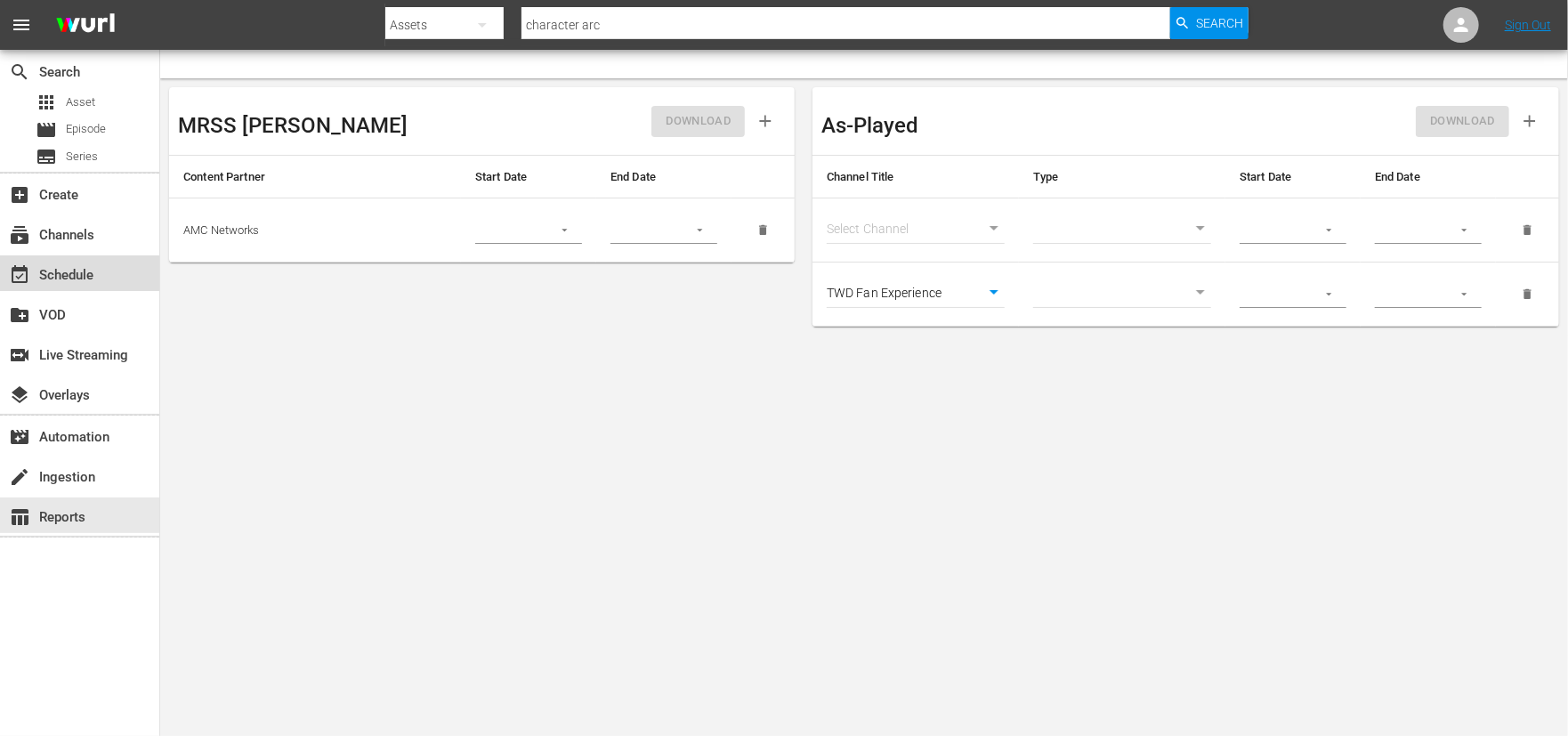
click at [57, 277] on div "event_available Schedule" at bounding box center [50, 273] width 99 height 16
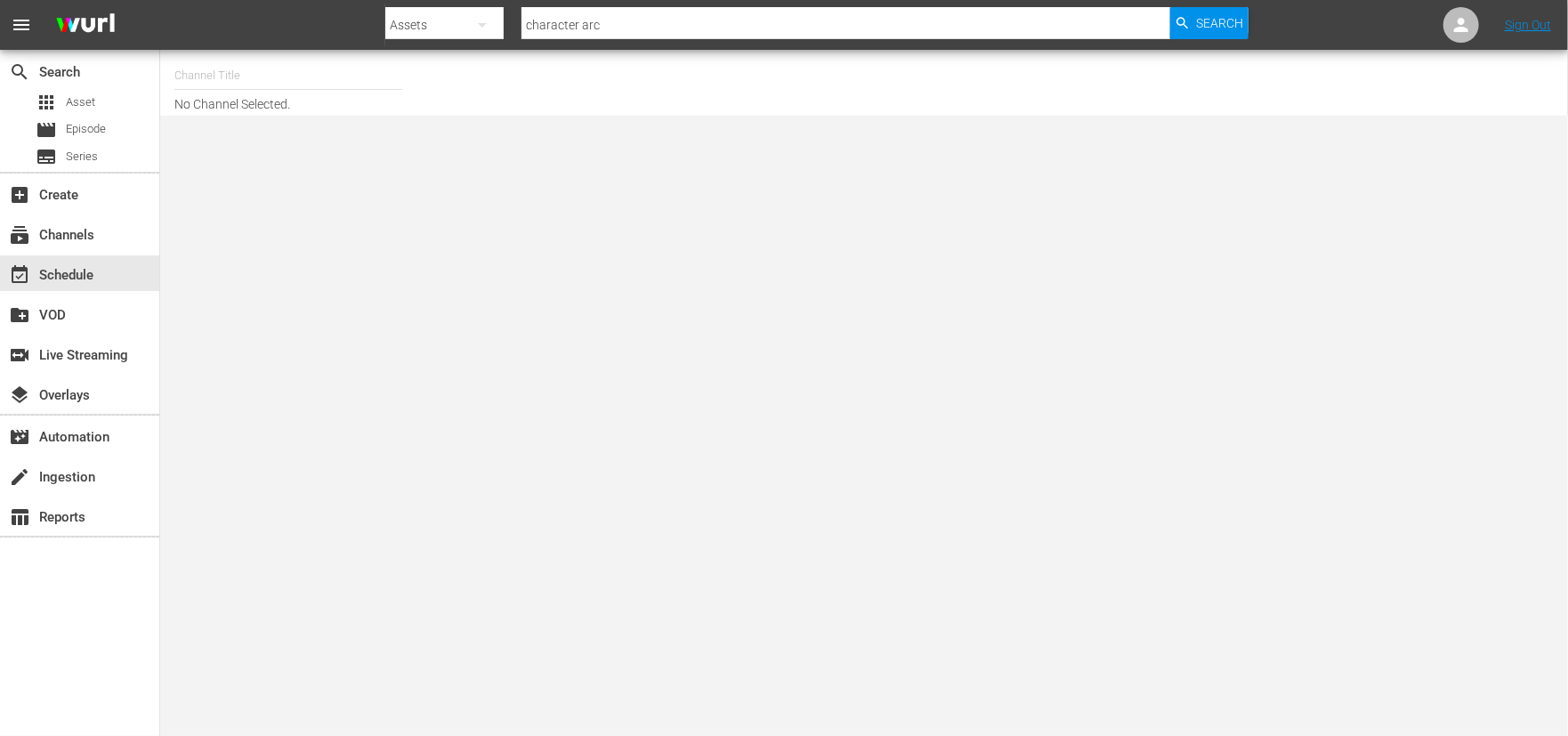
click at [19, 24] on span "menu" at bounding box center [21, 25] width 21 height 21
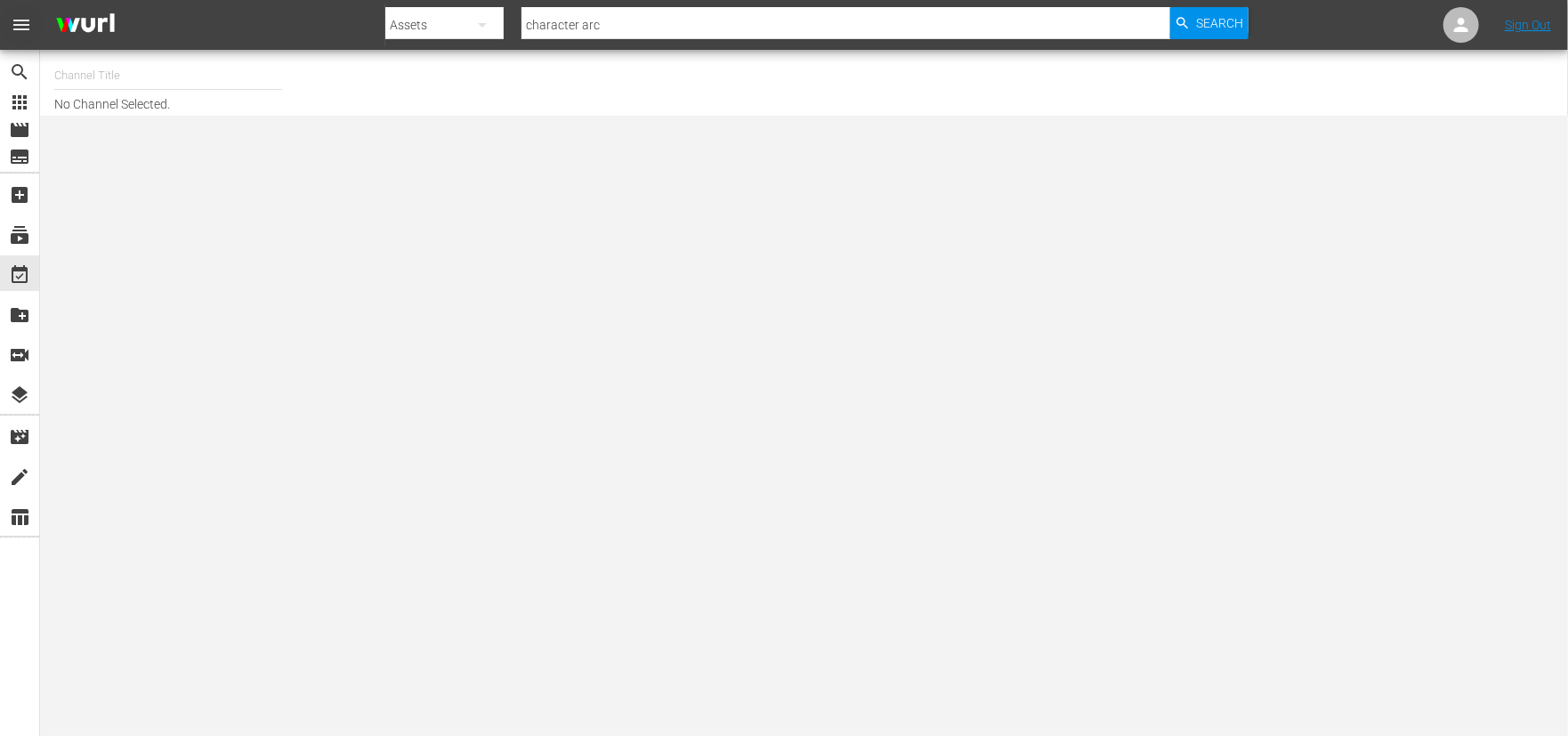
click at [19, 24] on span "menu" at bounding box center [21, 25] width 21 height 21
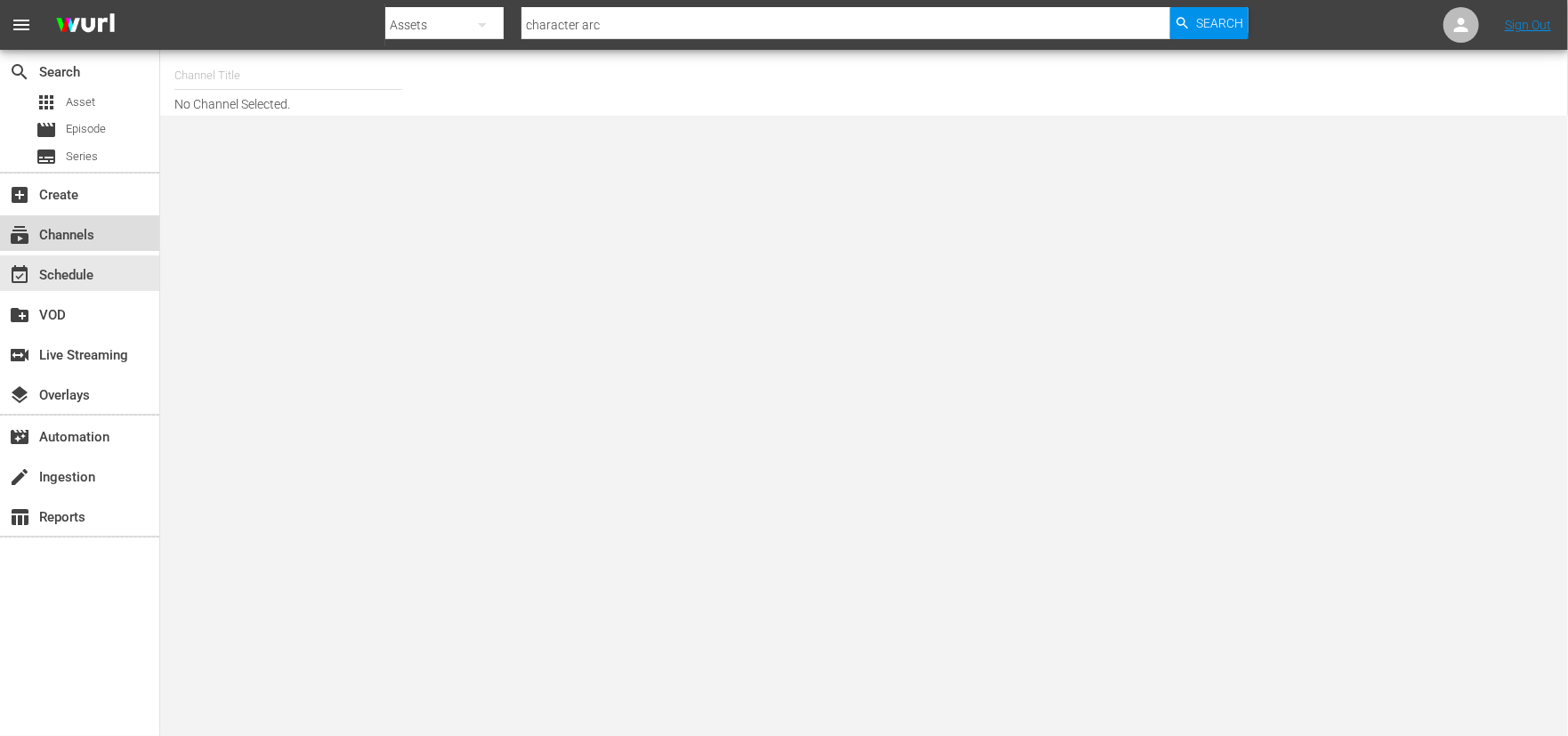
click at [83, 239] on div "subscriptions Channels" at bounding box center [50, 232] width 99 height 16
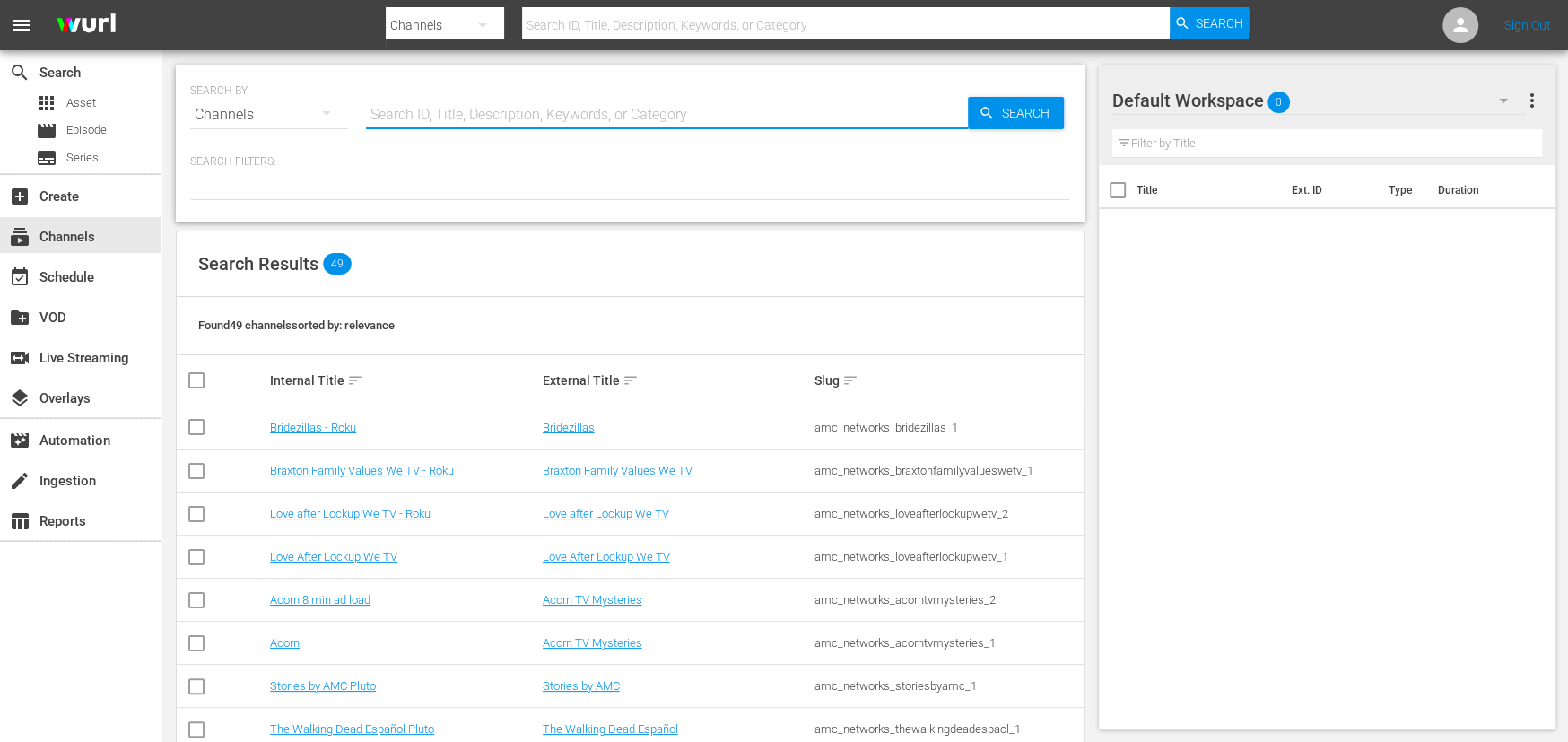
click at [385, 118] on input "text" at bounding box center [667, 115] width 602 height 43
type input "bu"
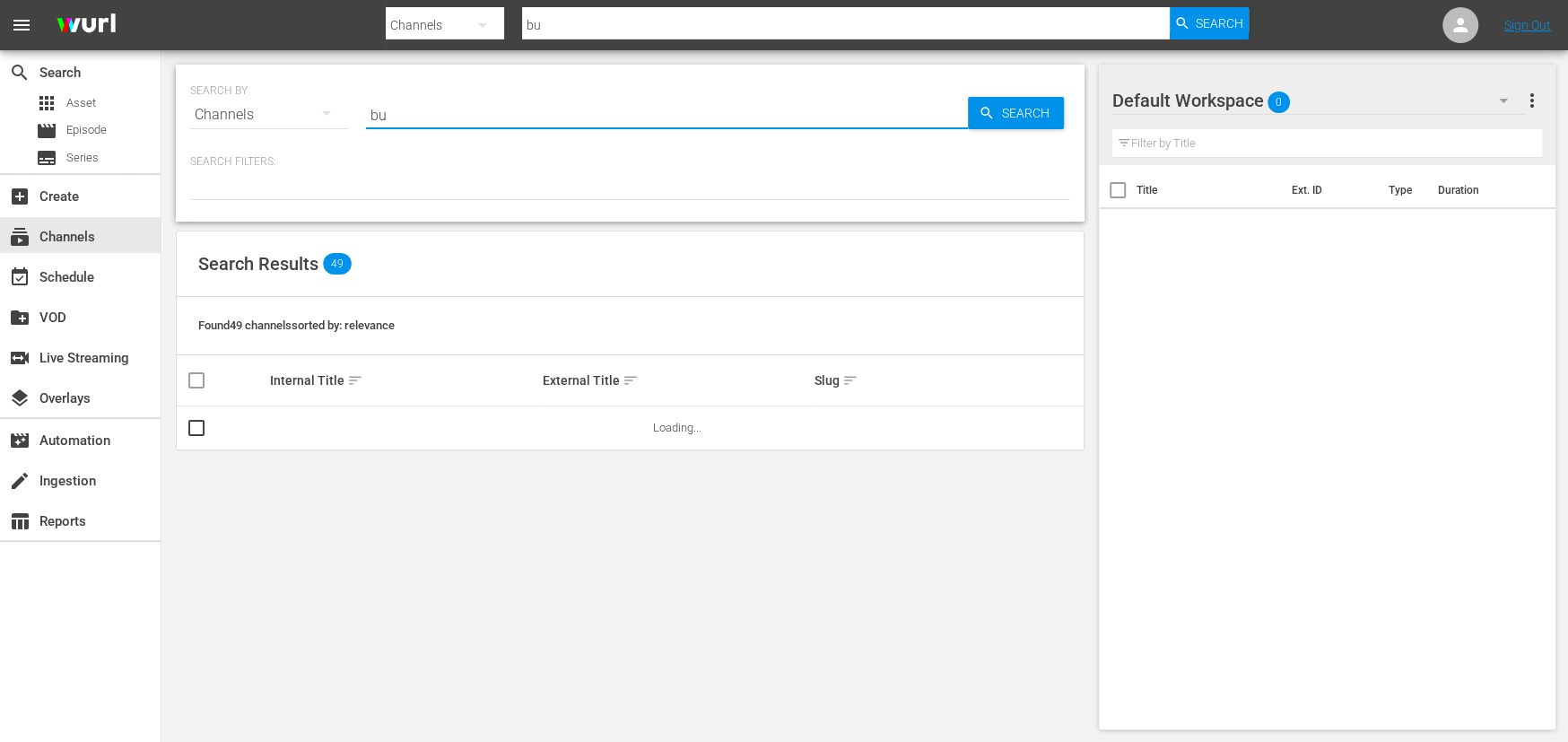
type input "b"
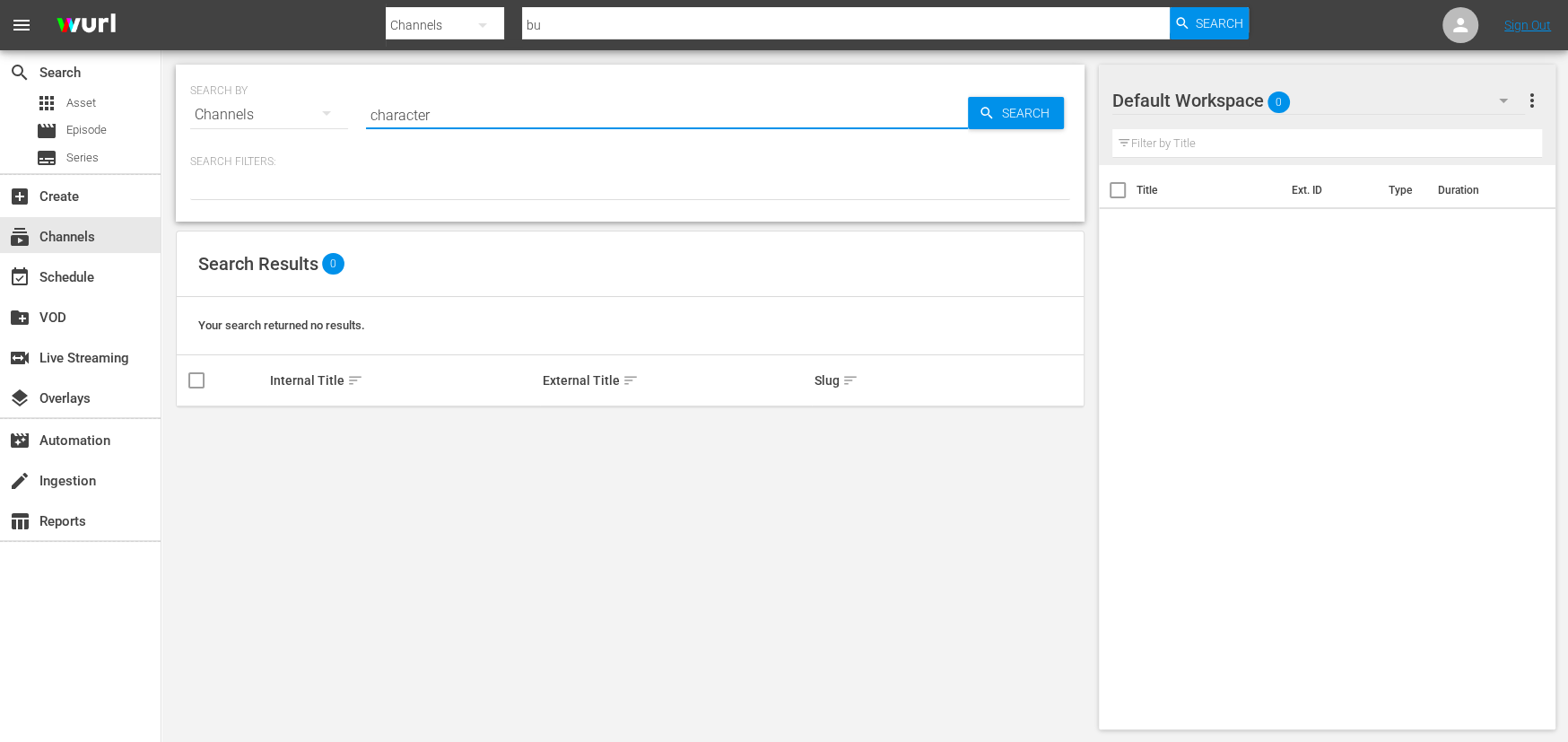
type input "character"
type input "c"
